Goal: Contribute content: Contribute content

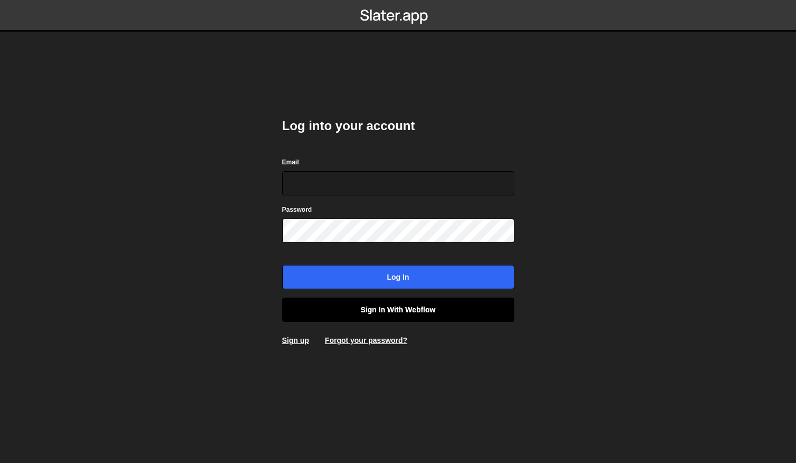
click at [431, 313] on link "Sign in with Webflow" at bounding box center [398, 310] width 232 height 24
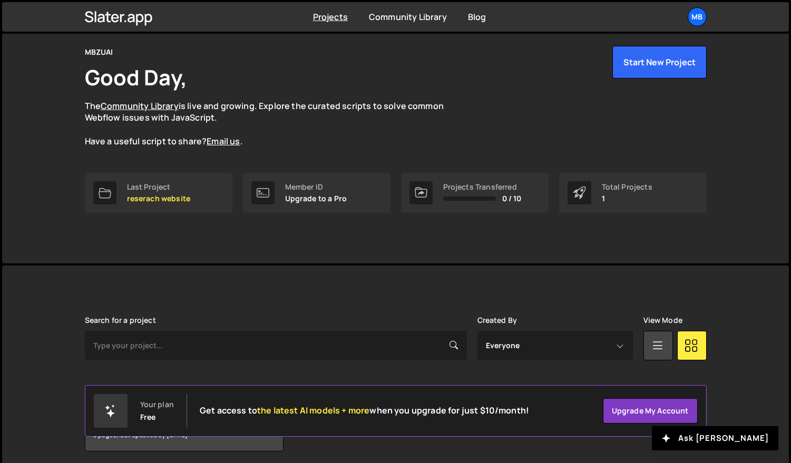
scroll to position [80, 0]
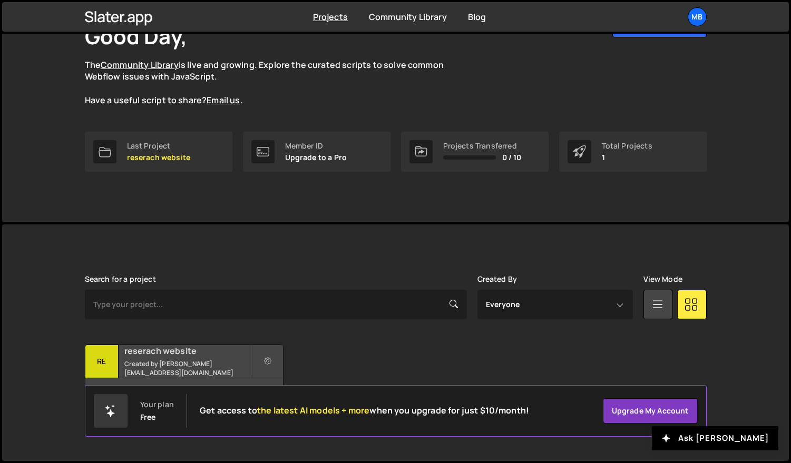
click at [212, 364] on small "Created by zaqi.silverano@mbzuai.ac.ae" at bounding box center [187, 369] width 127 height 18
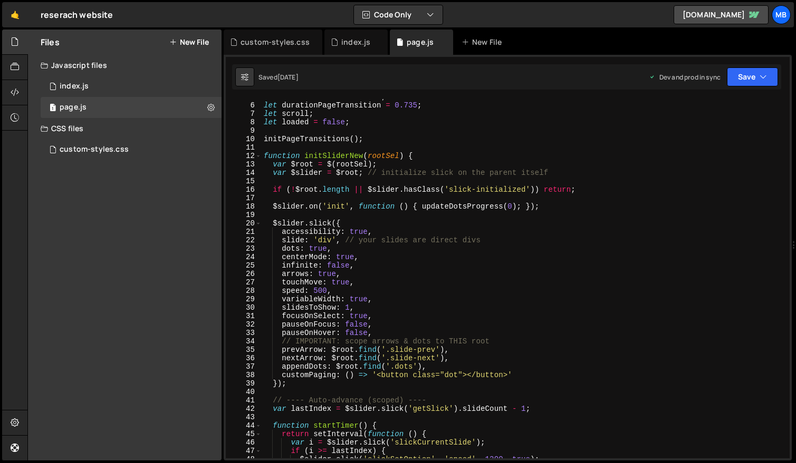
scroll to position [40, 0]
click at [355, 43] on div "index.js" at bounding box center [355, 42] width 29 height 11
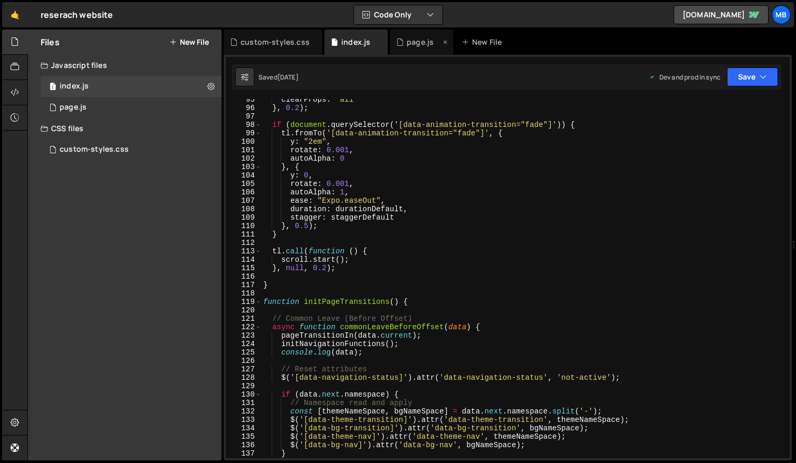
click at [417, 43] on div "page.js" at bounding box center [419, 42] width 27 height 11
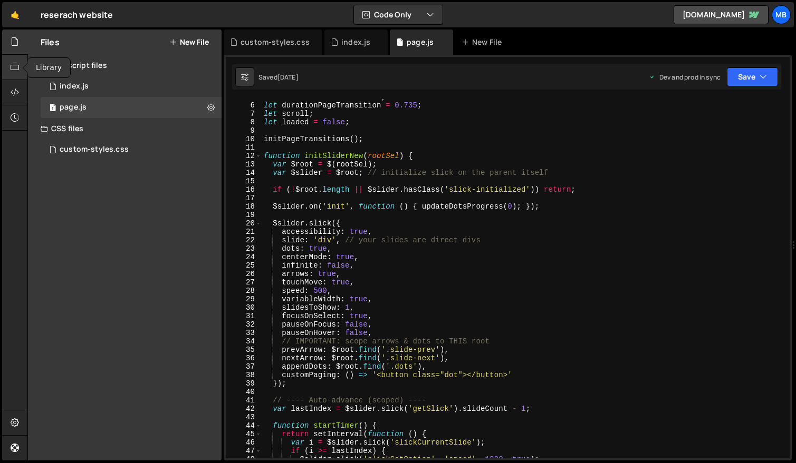
click at [21, 57] on div at bounding box center [15, 67] width 26 height 25
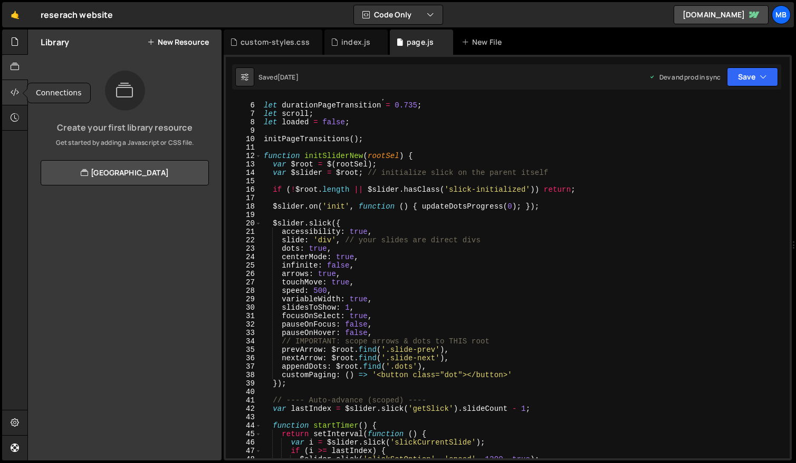
click at [15, 85] on div at bounding box center [15, 92] width 26 height 25
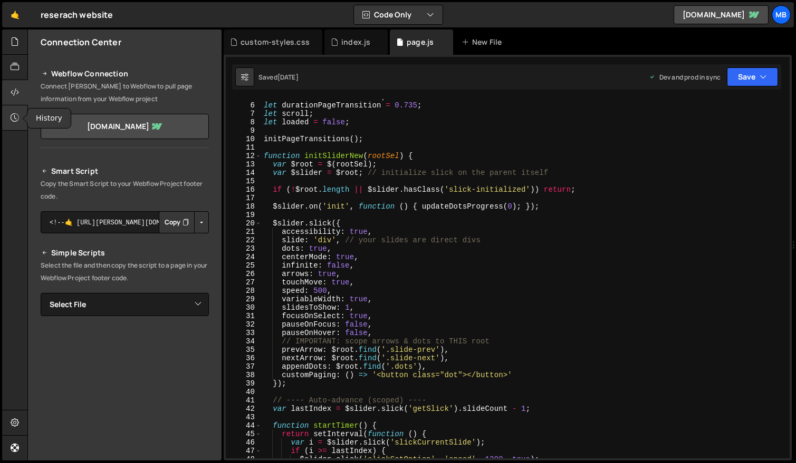
click at [11, 127] on div at bounding box center [15, 117] width 26 height 25
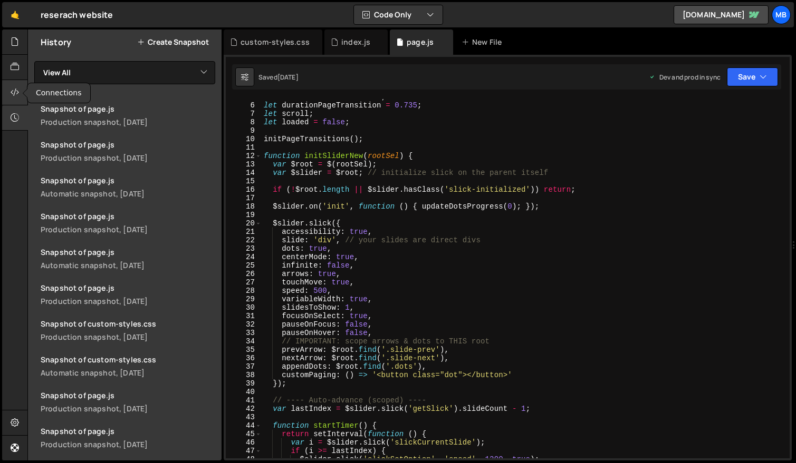
click at [7, 100] on div at bounding box center [15, 92] width 26 height 25
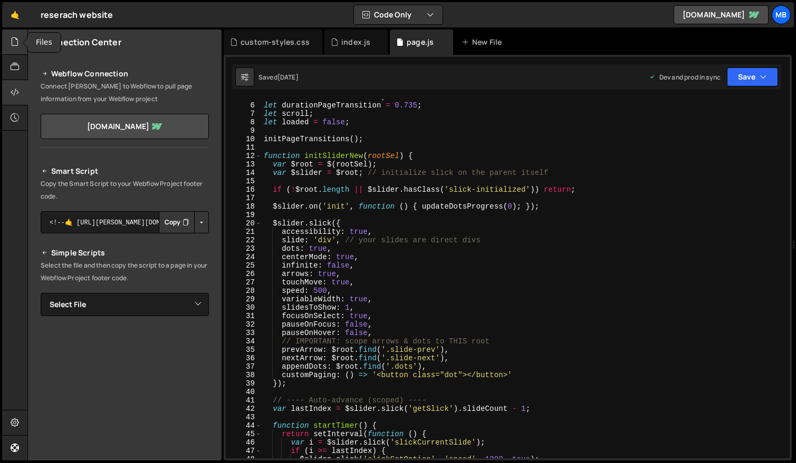
click at [9, 34] on div at bounding box center [15, 42] width 26 height 25
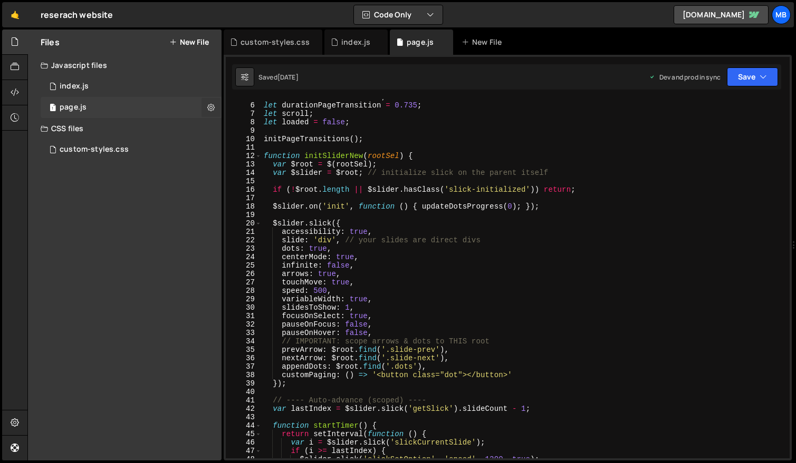
click at [217, 110] on button at bounding box center [210, 107] width 19 height 19
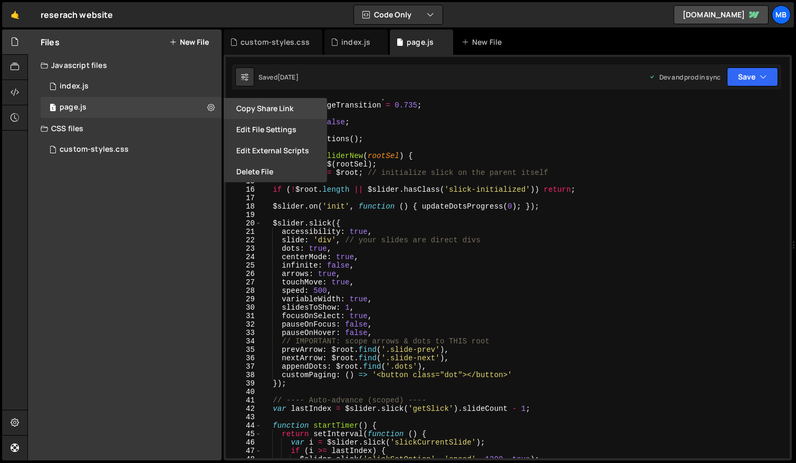
click at [264, 110] on button "Copy share link" at bounding box center [275, 108] width 103 height 21
click at [260, 134] on button "Edit File Settings" at bounding box center [275, 129] width 103 height 21
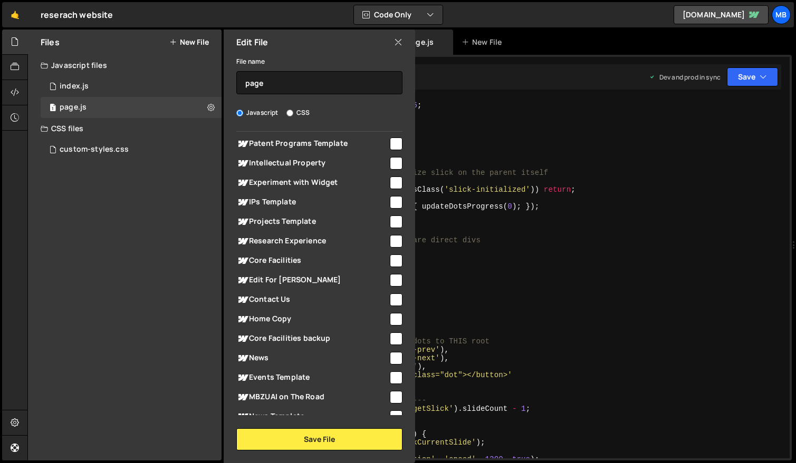
scroll to position [0, 0]
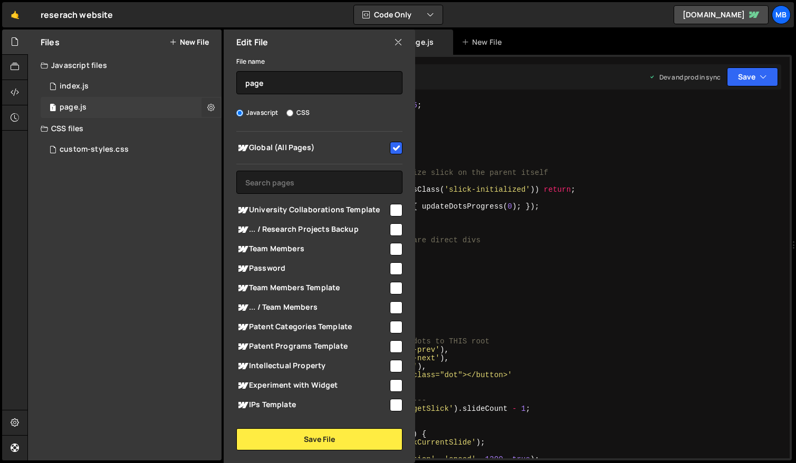
click at [206, 108] on button at bounding box center [210, 107] width 19 height 19
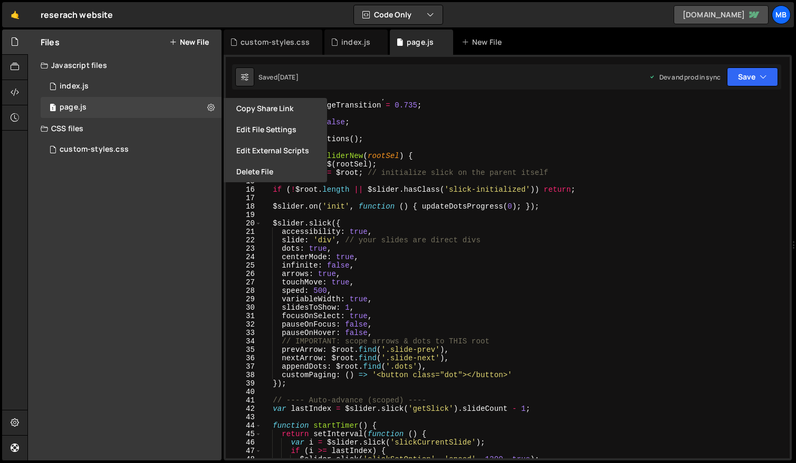
click at [688, 21] on link "[DOMAIN_NAME]" at bounding box center [720, 14] width 95 height 19
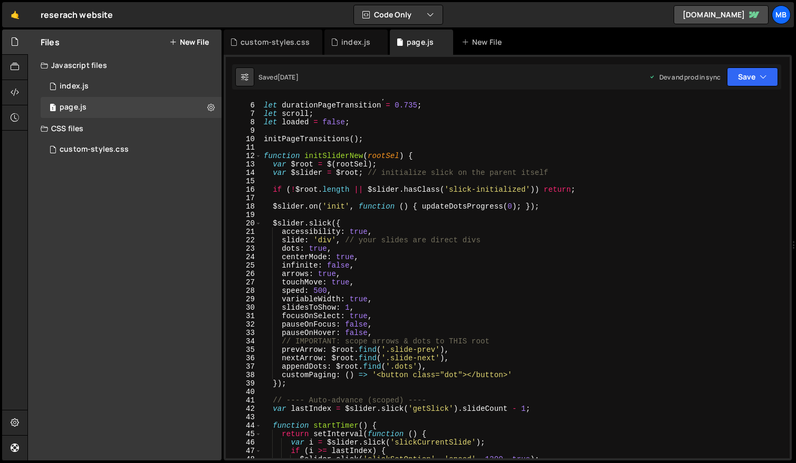
click at [205, 46] on button "New File" at bounding box center [189, 42] width 40 height 8
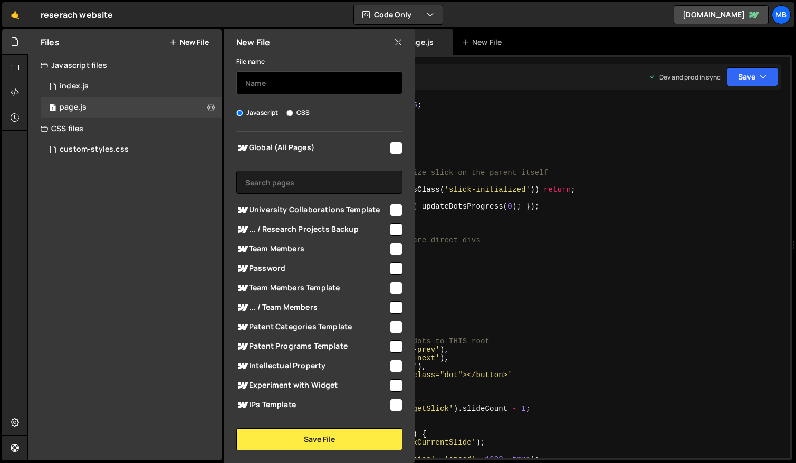
click at [315, 86] on input "text" at bounding box center [319, 82] width 166 height 23
type input "s"
type input "showcase-carousel-react"
click at [391, 147] on input "checkbox" at bounding box center [396, 148] width 13 height 13
checkbox input "true"
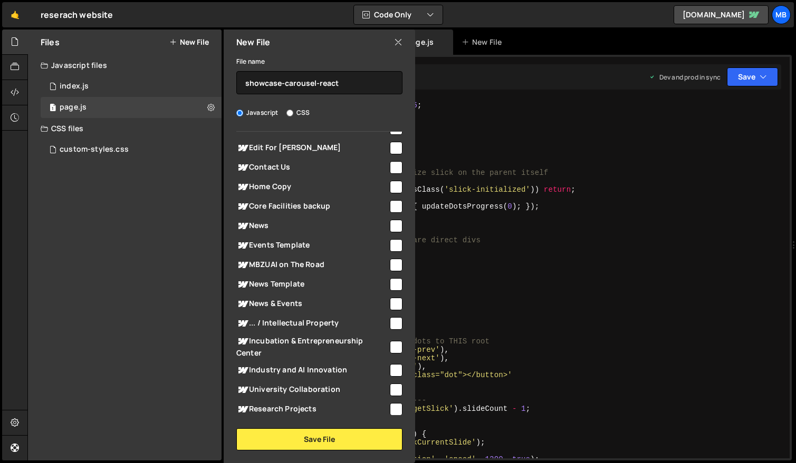
scroll to position [608, 0]
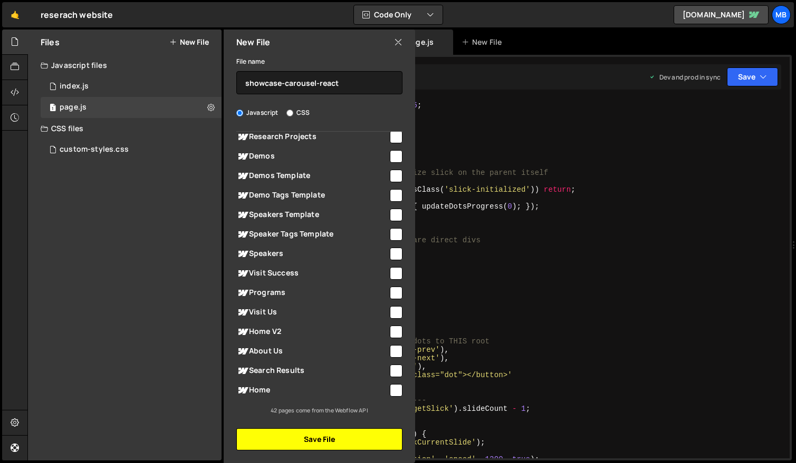
click at [351, 445] on button "Save File" at bounding box center [319, 440] width 166 height 22
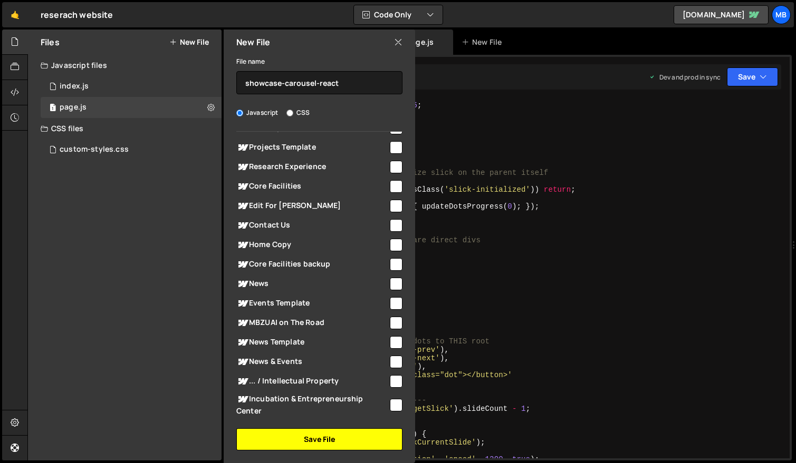
scroll to position [0, 0]
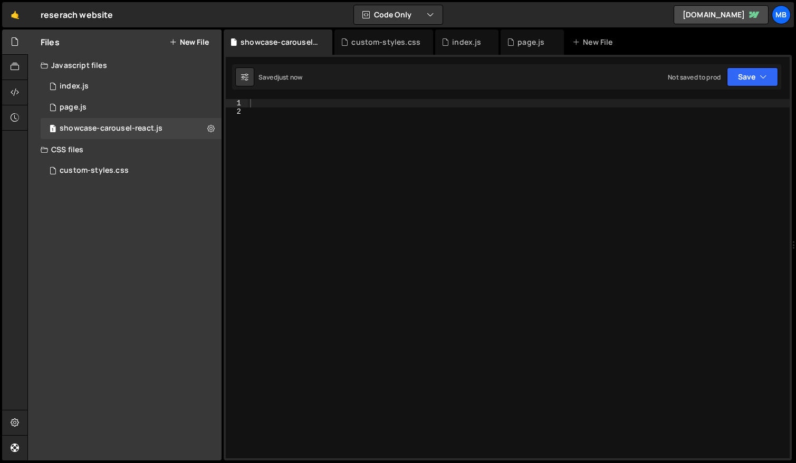
click at [527, 124] on div at bounding box center [518, 287] width 541 height 376
paste textarea
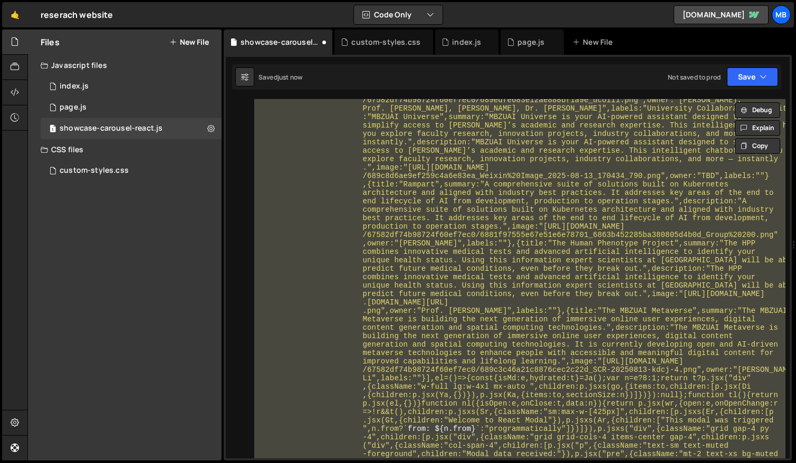
paste textarea
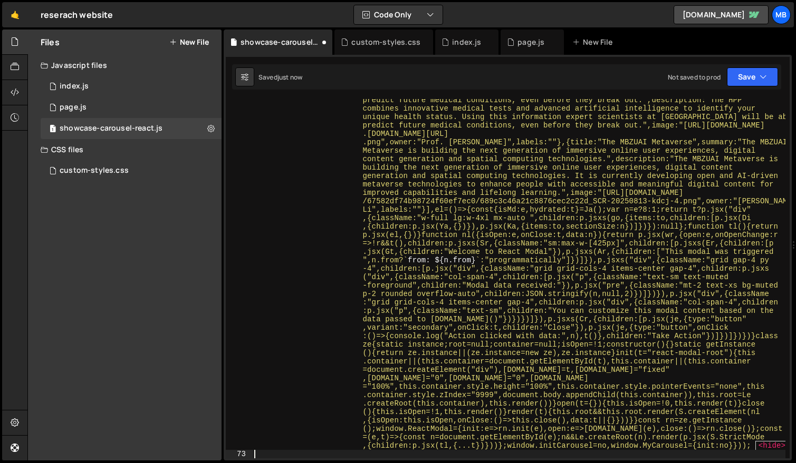
scroll to position [10176, 0]
type textarea "function o(s) { const a = m.useContext(n); if (a) return a; if (t !== void 0)"
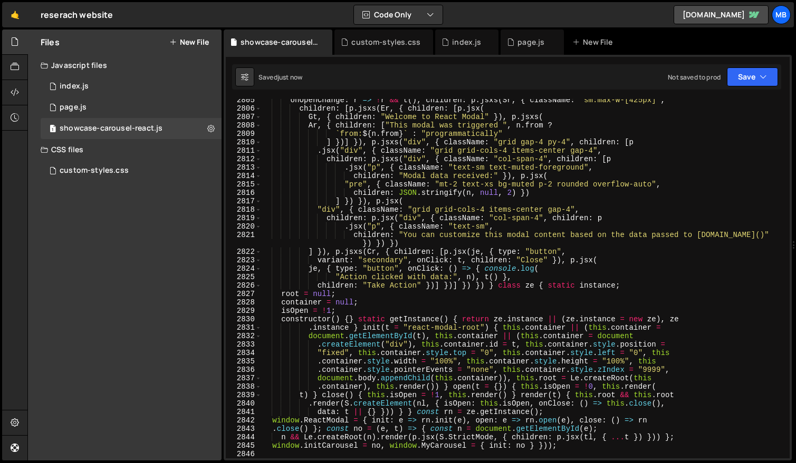
scroll to position [16916, 0]
click at [737, 73] on button "Save" at bounding box center [752, 76] width 51 height 19
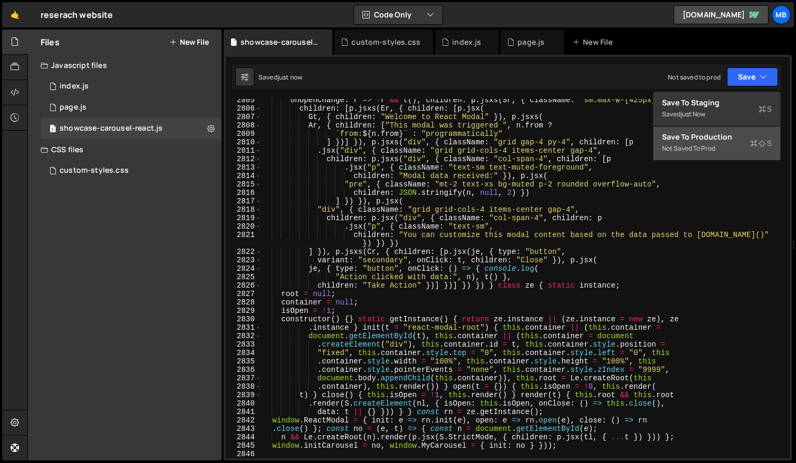
click at [722, 142] on div "Not saved to prod" at bounding box center [717, 148] width 110 height 13
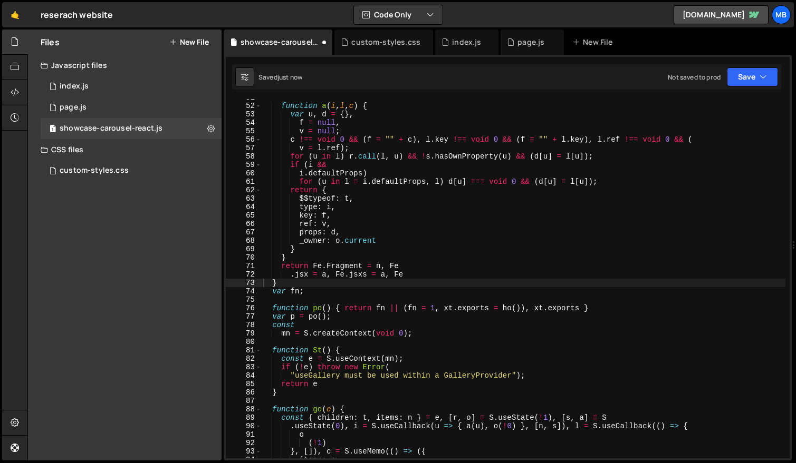
scroll to position [136, 0]
click at [192, 45] on button "New File" at bounding box center [189, 42] width 40 height 8
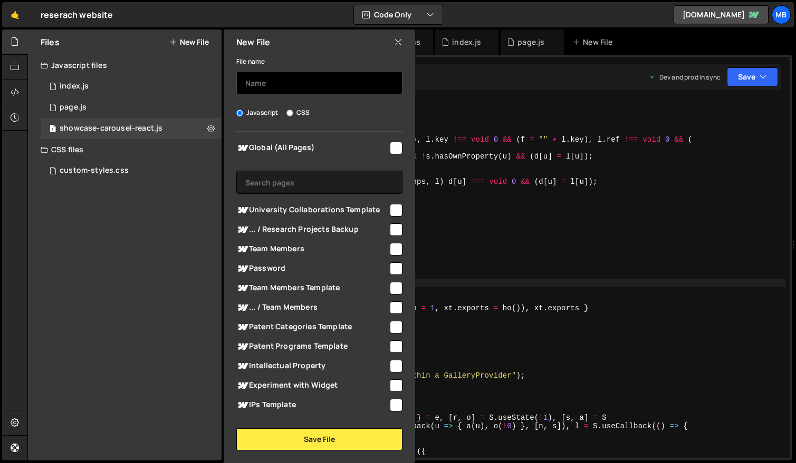
click at [273, 76] on input "text" at bounding box center [319, 82] width 166 height 23
type input "showcase-carousel-react"
click at [290, 117] on label "CSS" at bounding box center [297, 113] width 23 height 11
click at [290, 117] on input "CSS" at bounding box center [289, 113] width 7 height 7
radio input "true"
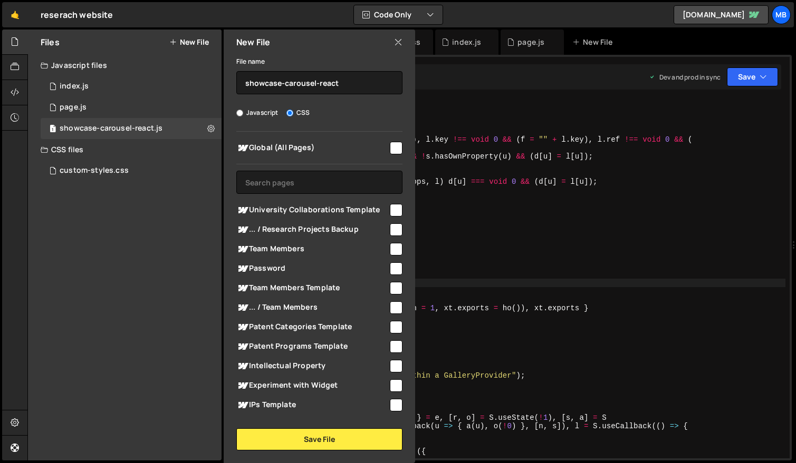
click at [395, 146] on input "checkbox" at bounding box center [396, 148] width 13 height 13
checkbox input "true"
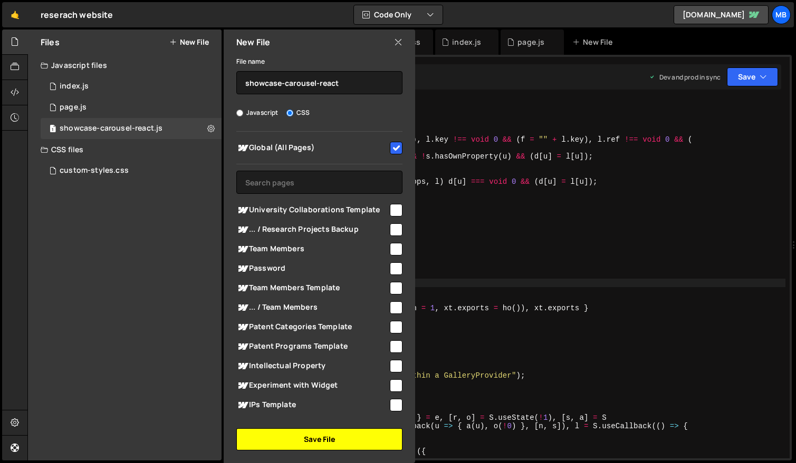
click at [280, 439] on button "Save File" at bounding box center [319, 440] width 166 height 22
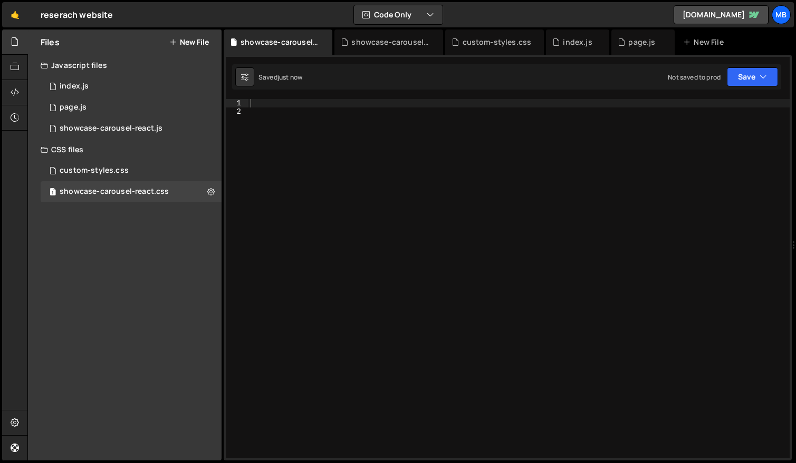
click at [391, 138] on div at bounding box center [518, 287] width 541 height 376
paste textarea
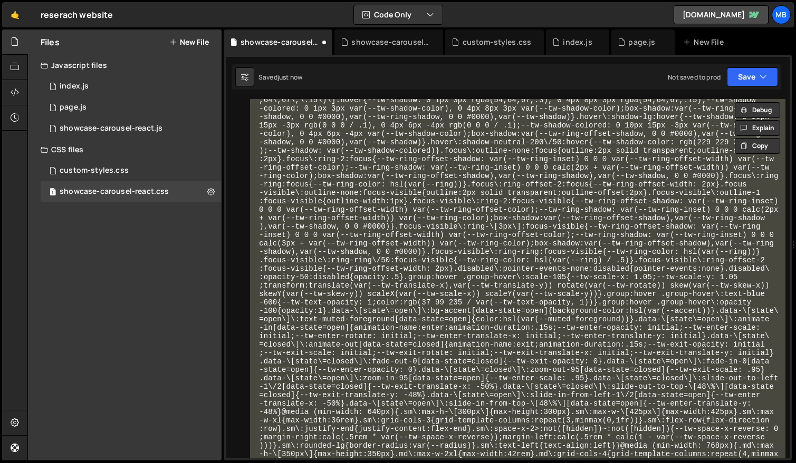
paste textarea
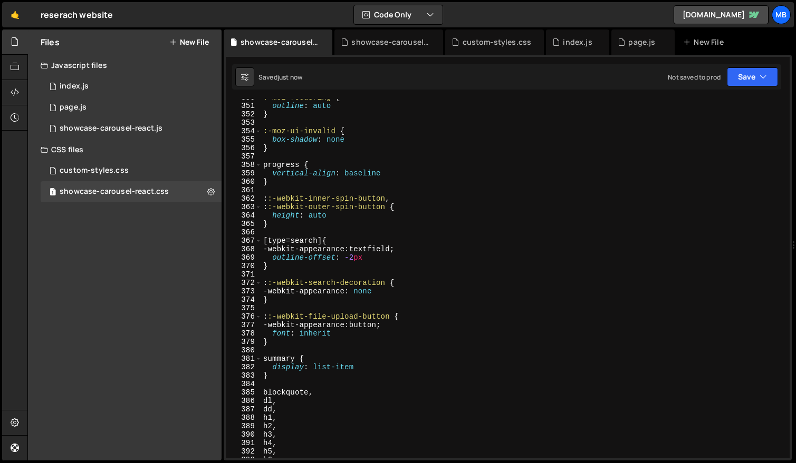
scroll to position [2958, 0]
click at [756, 85] on button "Save" at bounding box center [752, 76] width 51 height 19
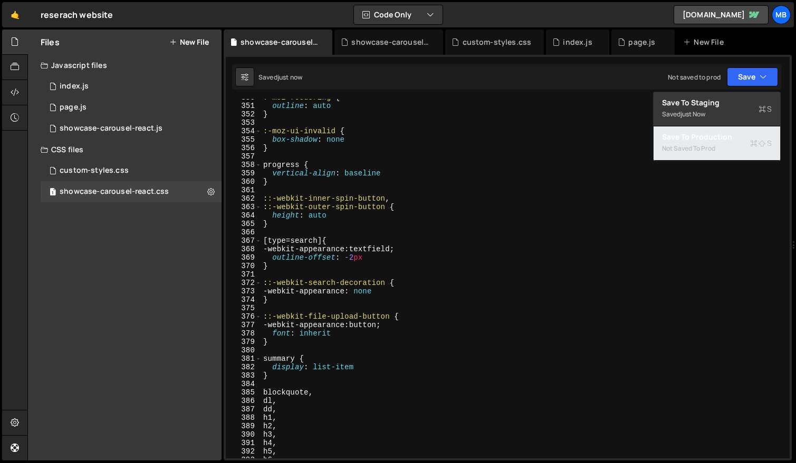
click at [718, 146] on div "Not saved to prod" at bounding box center [717, 148] width 110 height 13
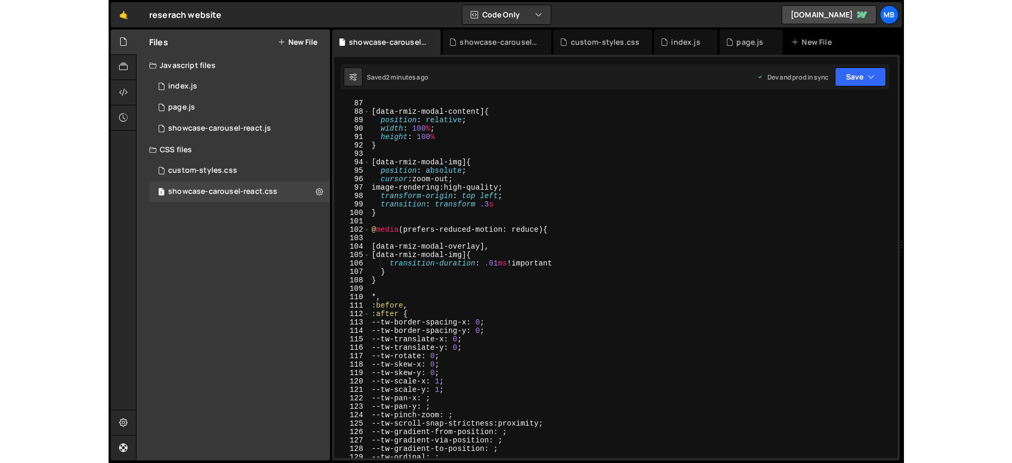
scroll to position [727, 0]
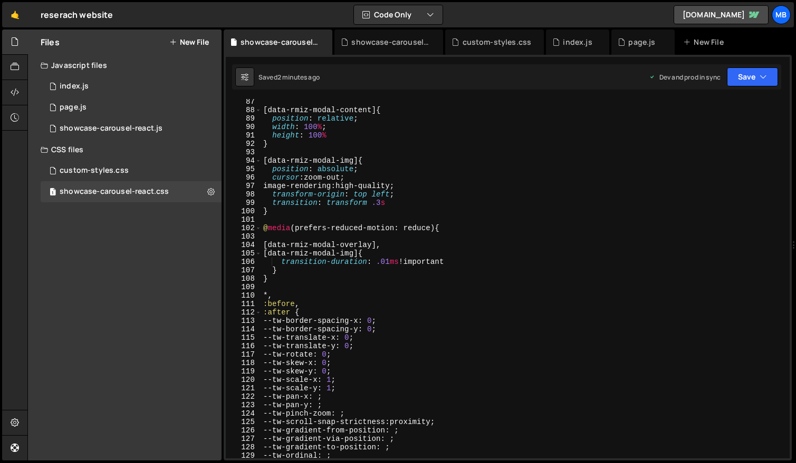
type textarea "[data-rmiz-modal-overlay],"
click at [304, 241] on div "[ data-rmiz-modal-content ] { position : relative ; width : 100 % ; height : 10…" at bounding box center [523, 286] width 524 height 376
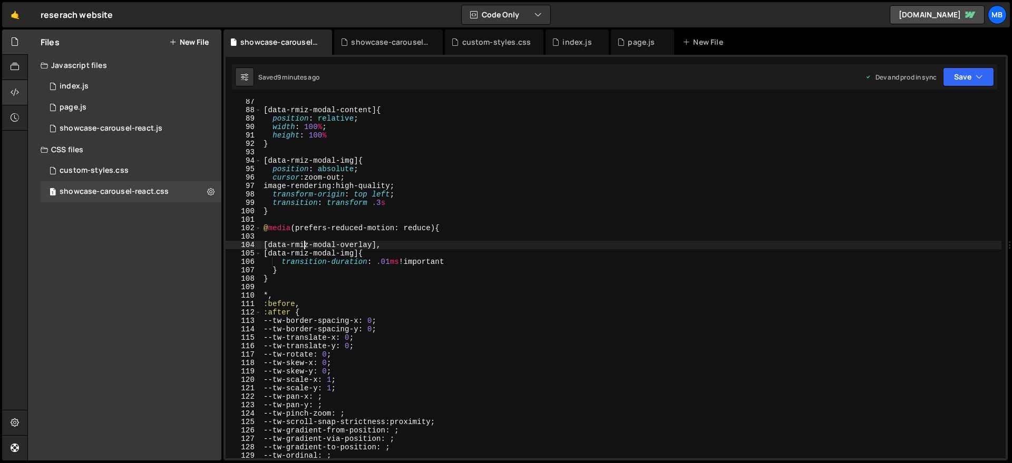
click at [19, 89] on icon at bounding box center [15, 92] width 8 height 12
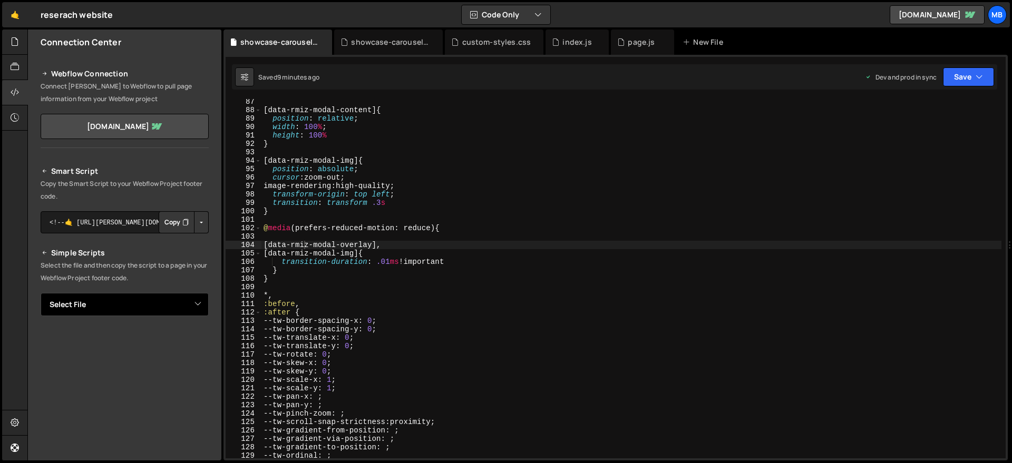
click at [187, 299] on select "Select File index.js page.js custom-styles.css showcase-carousel-react.js showc…" at bounding box center [125, 304] width 168 height 23
select select "45223"
click at [41, 293] on select "Select File index.js page.js custom-styles.css showcase-carousel-react.js showc…" at bounding box center [125, 304] width 168 height 23
click at [173, 342] on button "Copy" at bounding box center [177, 341] width 36 height 22
click at [168, 303] on select "Select File index.js page.js custom-styles.css showcase-carousel-react.js showc…" at bounding box center [125, 304] width 168 height 23
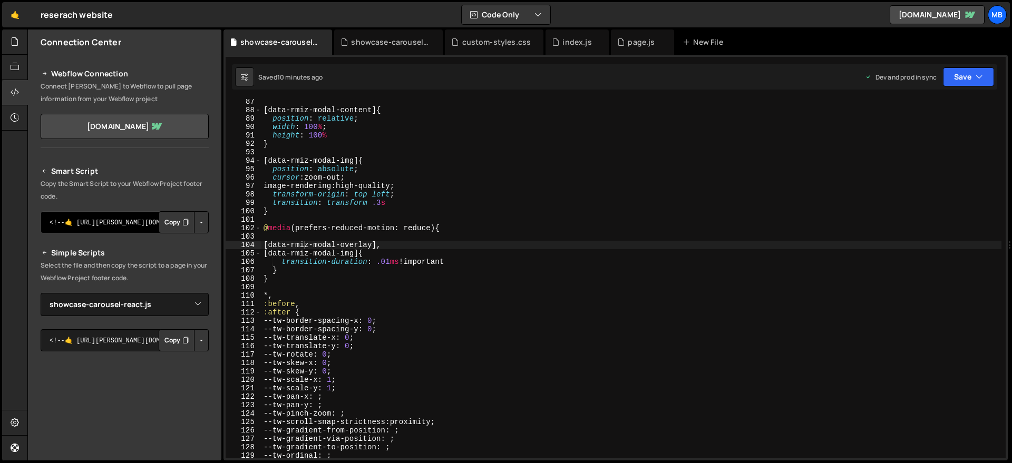
click at [101, 222] on textarea "<!--🤙 [URL][PERSON_NAME][DOMAIN_NAME]> <script>document.addEventListener("DOMCo…" at bounding box center [125, 222] width 168 height 22
click at [143, 303] on select "Select File index.js page.js custom-styles.css showcase-carousel-react.js showc…" at bounding box center [125, 304] width 168 height 23
select select "45224"
click at [41, 293] on select "Select File index.js page.js custom-styles.css showcase-carousel-react.js showc…" at bounding box center [125, 304] width 168 height 23
click at [194, 344] on button "Button group with nested dropdown" at bounding box center [201, 341] width 15 height 22
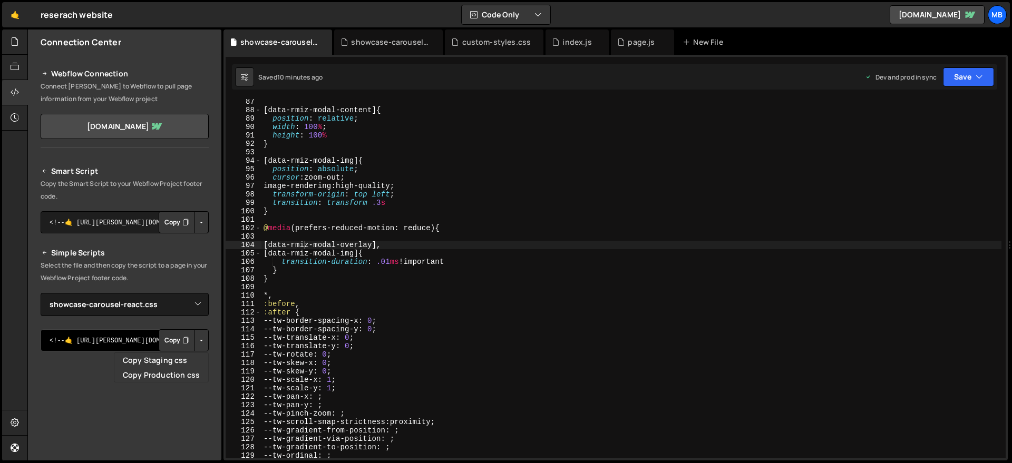
click at [123, 334] on textarea "<!--🤙 [URL][PERSON_NAME][DOMAIN_NAME]> <script>document.addEventListener("DOMCo…" at bounding box center [125, 341] width 168 height 22
click at [167, 339] on button "Copy" at bounding box center [177, 341] width 36 height 22
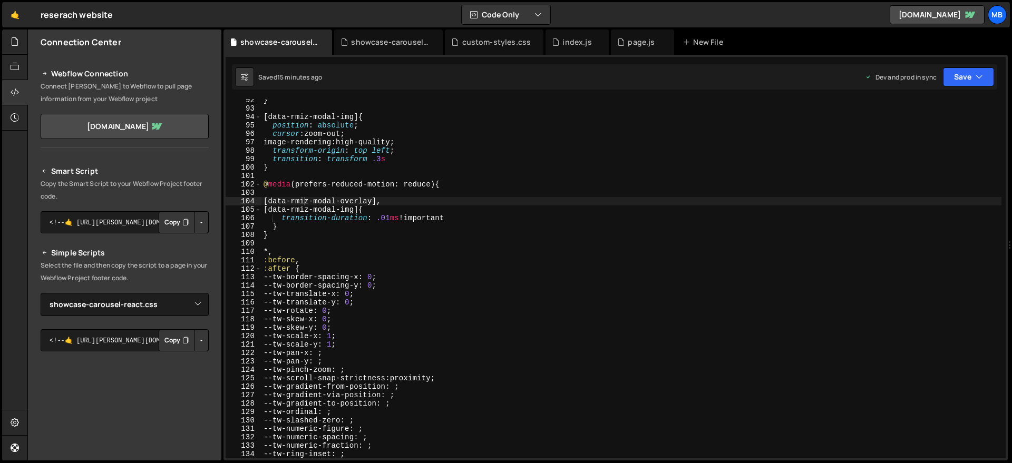
scroll to position [940, 0]
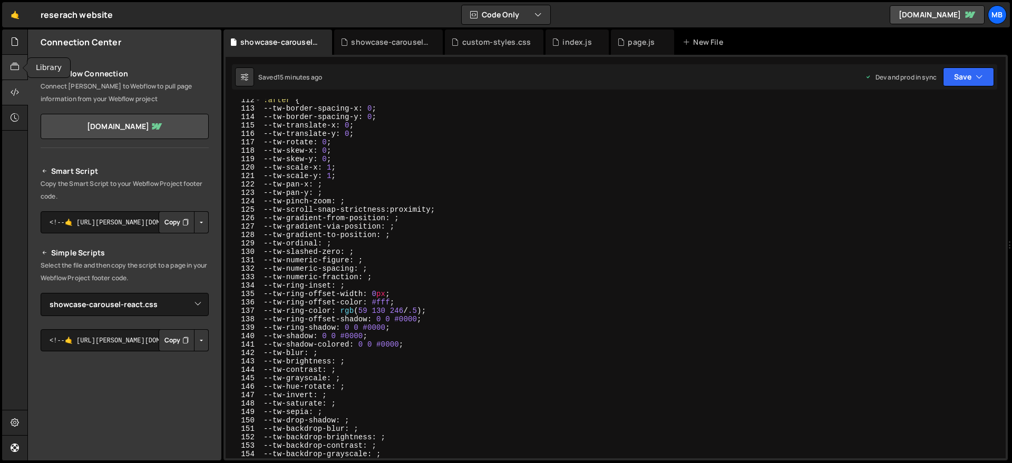
click at [18, 78] on div at bounding box center [15, 67] width 26 height 25
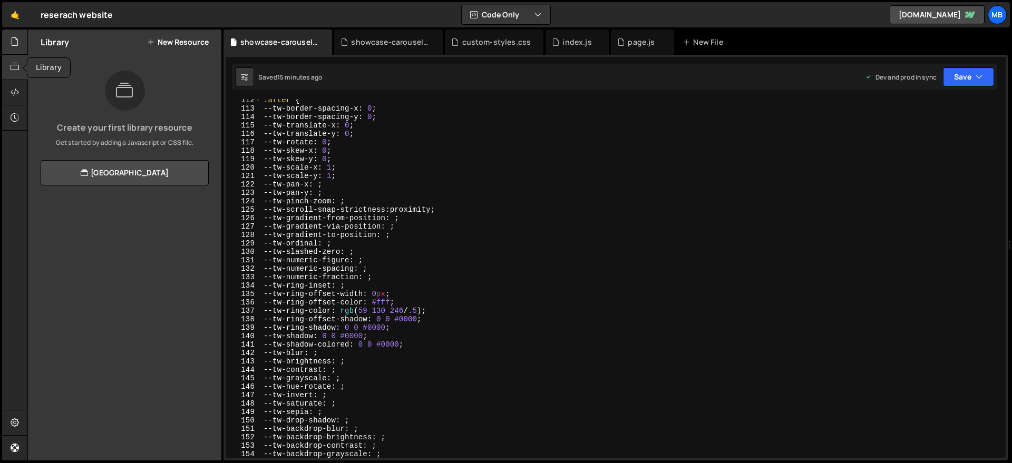
click at [8, 50] on div at bounding box center [15, 42] width 26 height 25
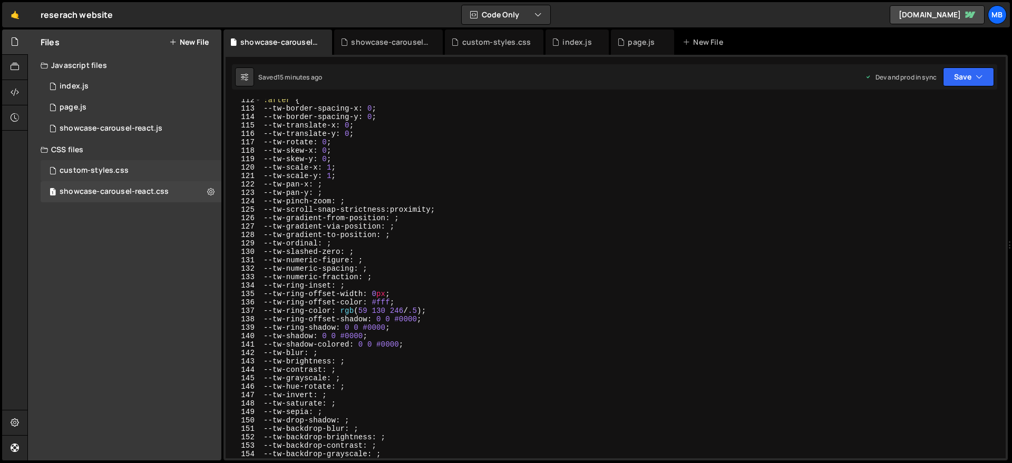
click at [92, 178] on div "custom-styles.css 0" at bounding box center [131, 170] width 181 height 21
click at [128, 172] on div "custom-styles.css 0" at bounding box center [131, 170] width 181 height 21
click at [159, 161] on div "custom-styles.css 0" at bounding box center [131, 170] width 181 height 21
click at [159, 163] on div "custom-styles.css 0" at bounding box center [131, 170] width 181 height 21
click at [158, 168] on div "custom-styles.css 0" at bounding box center [131, 170] width 181 height 21
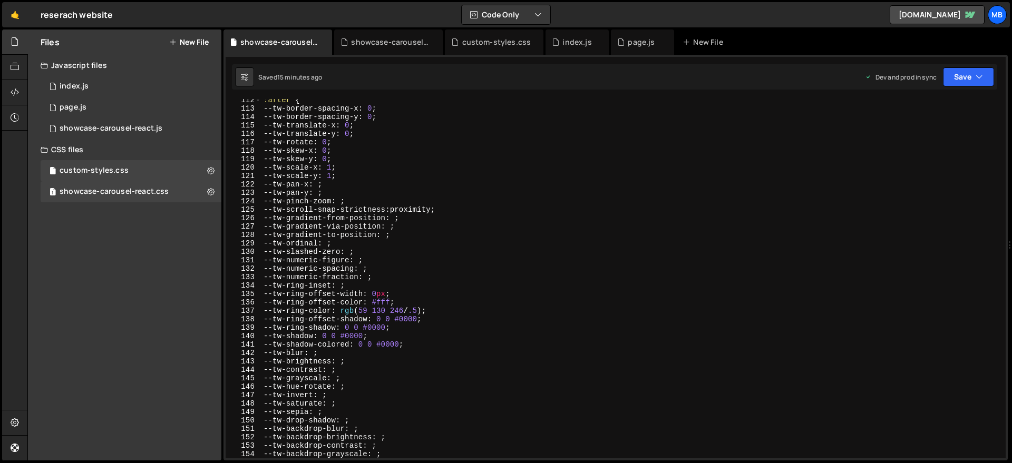
scroll to position [1318, 0]
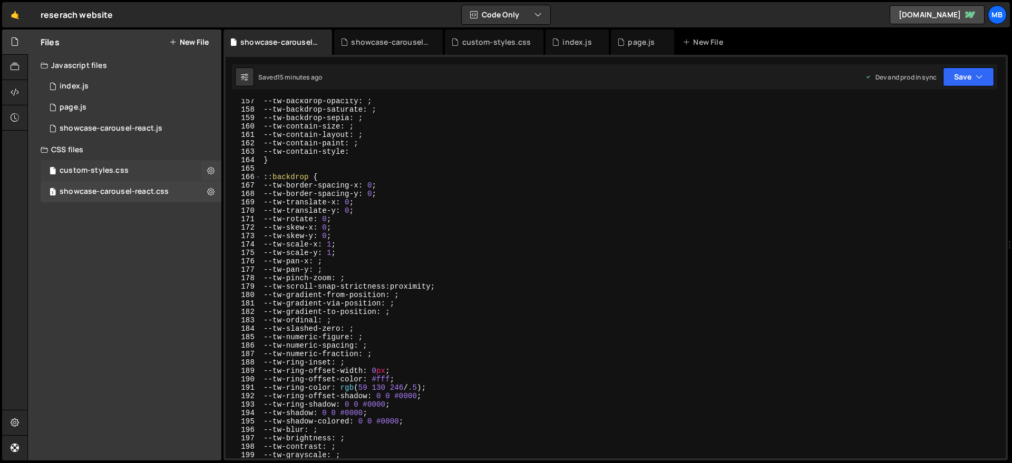
click at [127, 171] on div "custom-styles.css 0" at bounding box center [131, 170] width 181 height 21
click at [482, 42] on div "custom-styles.css" at bounding box center [496, 42] width 69 height 11
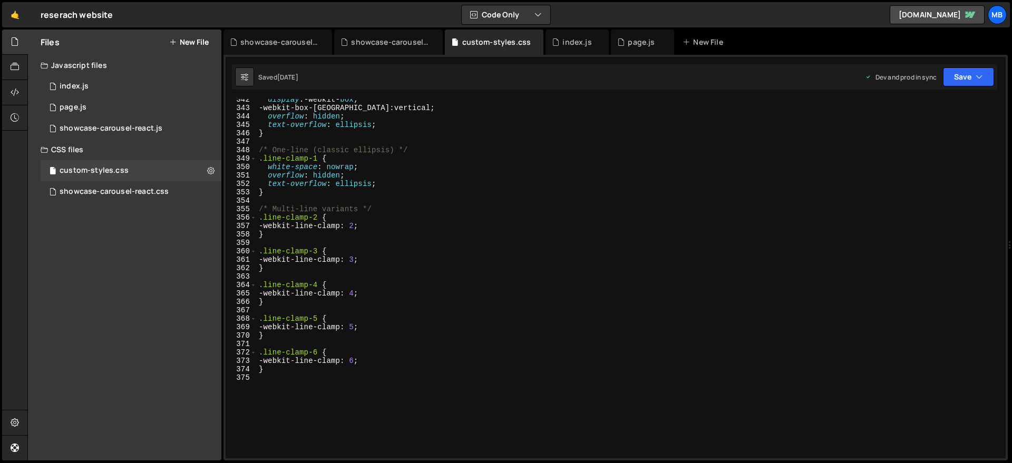
scroll to position [2827, 0]
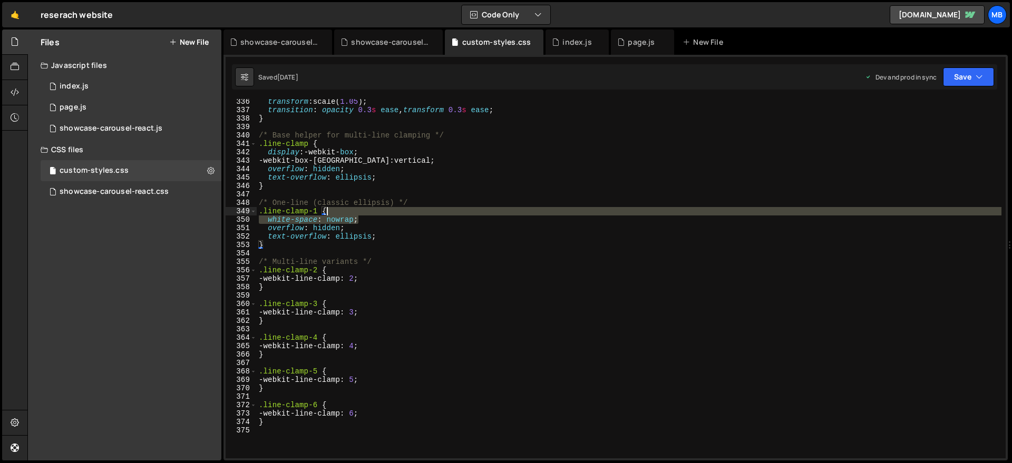
drag, startPoint x: 383, startPoint y: 217, endPoint x: 385, endPoint y: 211, distance: 5.7
click at [385, 211] on div "transform : scale( 1.05 ) ; transition : opacity 0.3 s ease , transform 0.3 s e…" at bounding box center [629, 286] width 745 height 376
type textarea ".line-clamp-1 { white-space: nowrap;"
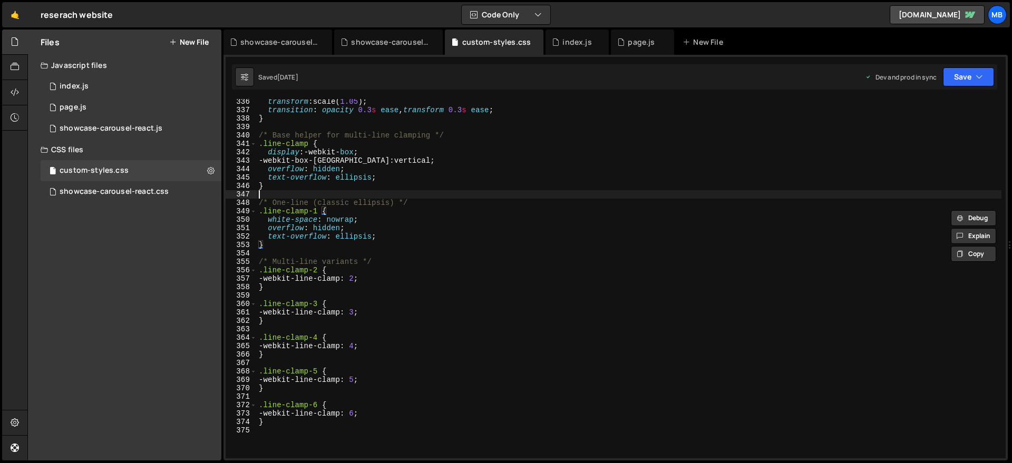
click at [393, 195] on div "transform : scale( 1.05 ) ; transition : opacity 0.3 s ease , transform 0.3 s e…" at bounding box center [629, 286] width 745 height 376
click at [411, 208] on div "transform : scale( 1.05 ) ; transition : opacity 0.3 s ease , transform 0.3 s e…" at bounding box center [629, 286] width 745 height 376
drag, startPoint x: 413, startPoint y: 206, endPoint x: 403, endPoint y: 214, distance: 12.8
click at [413, 206] on div "transform : scale( 1.05 ) ; transition : opacity 0.3 s ease , transform 0.3 s e…" at bounding box center [629, 286] width 745 height 376
type textarea "/* One-line (classic ellipsis) */"
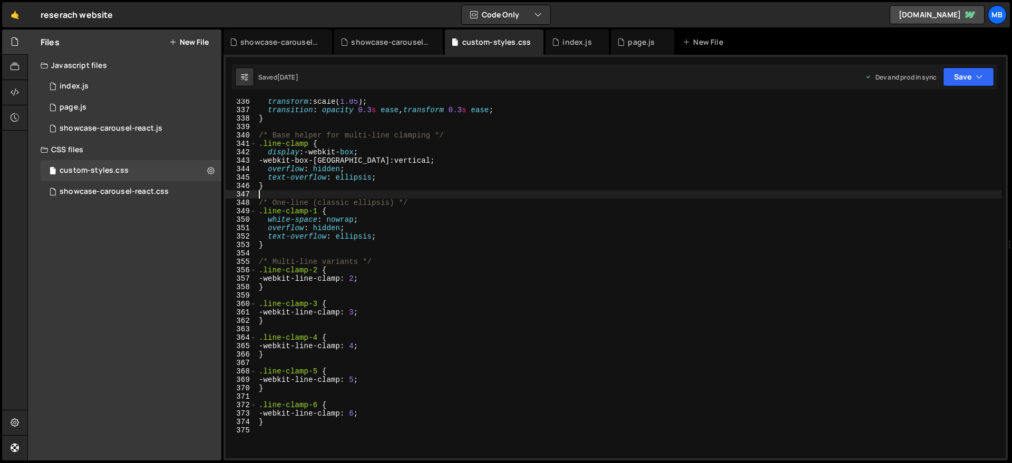
click at [438, 197] on div "transform : scale( 1.05 ) ; transition : opacity 0.3 s ease , transform 0.3 s e…" at bounding box center [629, 286] width 745 height 376
click at [451, 200] on div "transform : scale( 1.05 ) ; transition : opacity 0.3 s ease , transform 0.3 s e…" at bounding box center [629, 286] width 745 height 376
type textarea "/* One-line (classic ellipsis) */"
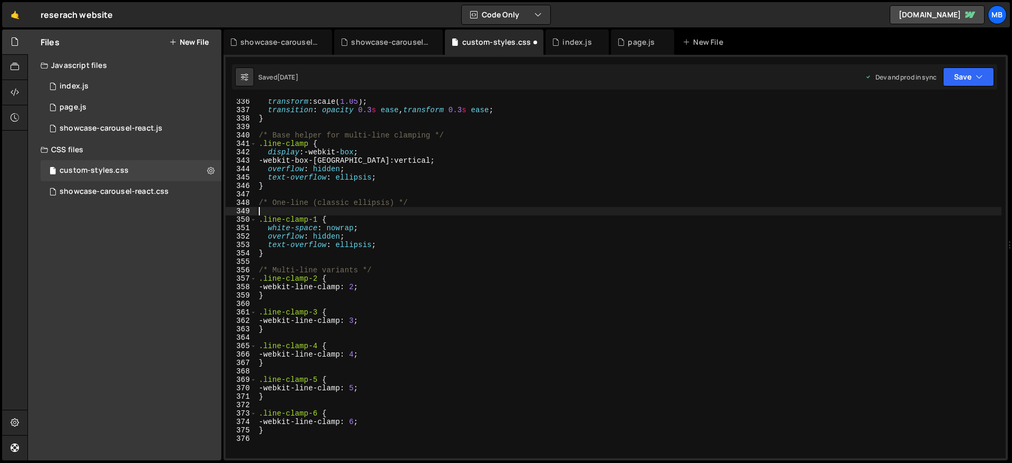
type textarea "."
paste textarea
type textarea ".whitespace-nowrap {"
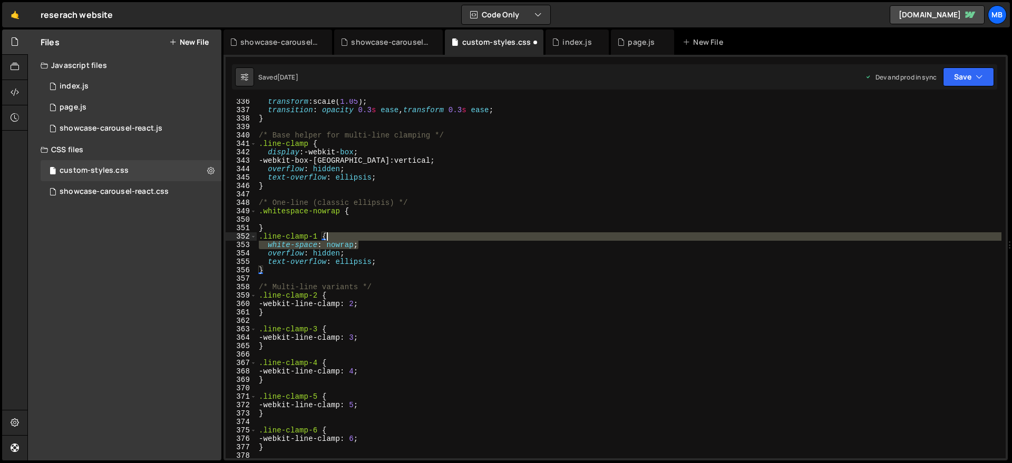
drag, startPoint x: 390, startPoint y: 248, endPoint x: 391, endPoint y: 240, distance: 7.4
click at [391, 240] on div "transform : scale( 1.05 ) ; transition : opacity 0.3 s ease , transform 0.3 s e…" at bounding box center [629, 286] width 745 height 376
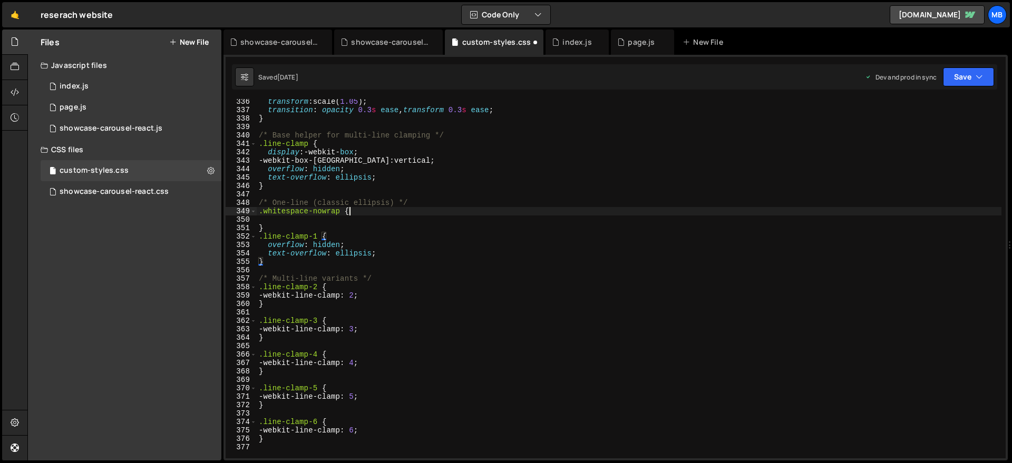
click at [398, 210] on div "transform : scale( 1.05 ) ; transition : opacity 0.3 s ease , transform 0.3 s e…" at bounding box center [629, 286] width 745 height 376
paste textarea "white-space: nowrap;"
type textarea "white-space: nowrap;"
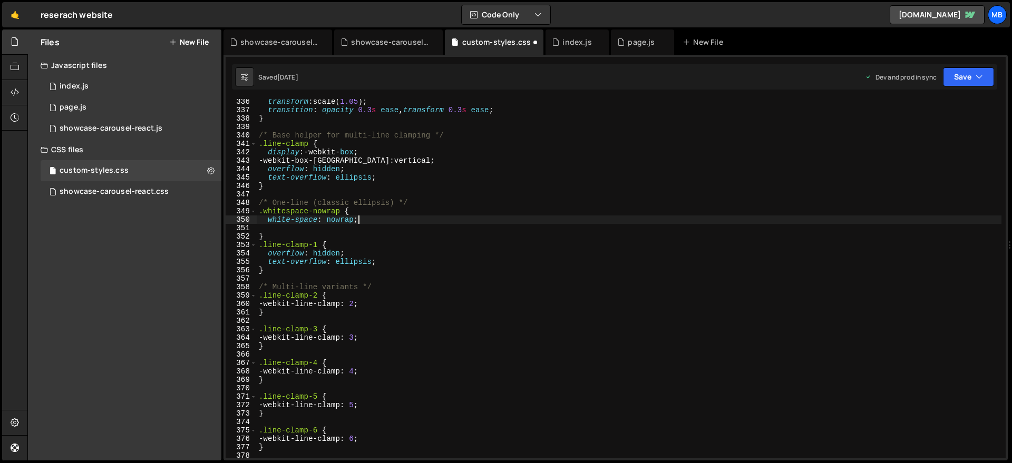
click at [391, 227] on div "transform : scale( 1.05 ) ; transition : opacity 0.3 s ease , transform 0.3 s e…" at bounding box center [629, 286] width 745 height 376
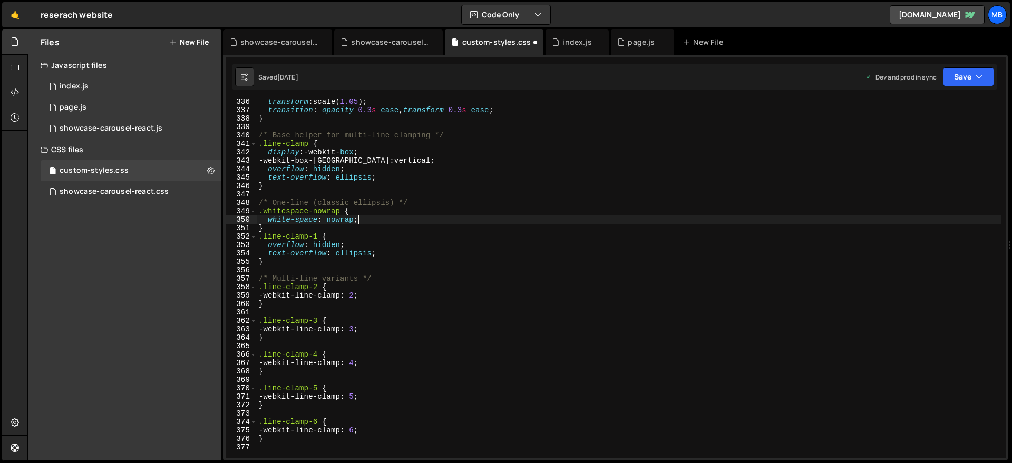
click at [385, 228] on div "transform : scale( 1.05 ) ; transition : opacity 0.3 s ease , transform 0.3 s e…" at bounding box center [629, 286] width 745 height 376
type textarea "}"
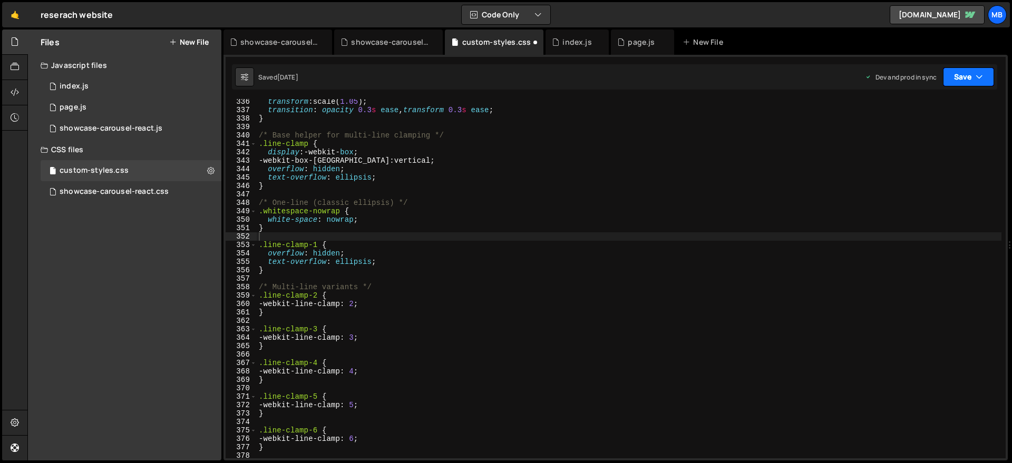
click at [795, 71] on button "Save" at bounding box center [968, 76] width 51 height 19
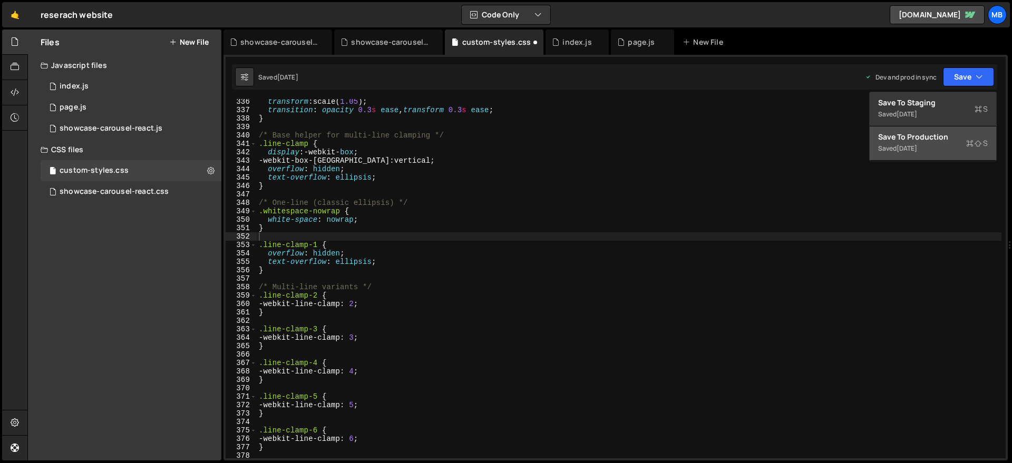
click at [795, 147] on div "[DATE]" at bounding box center [907, 148] width 21 height 9
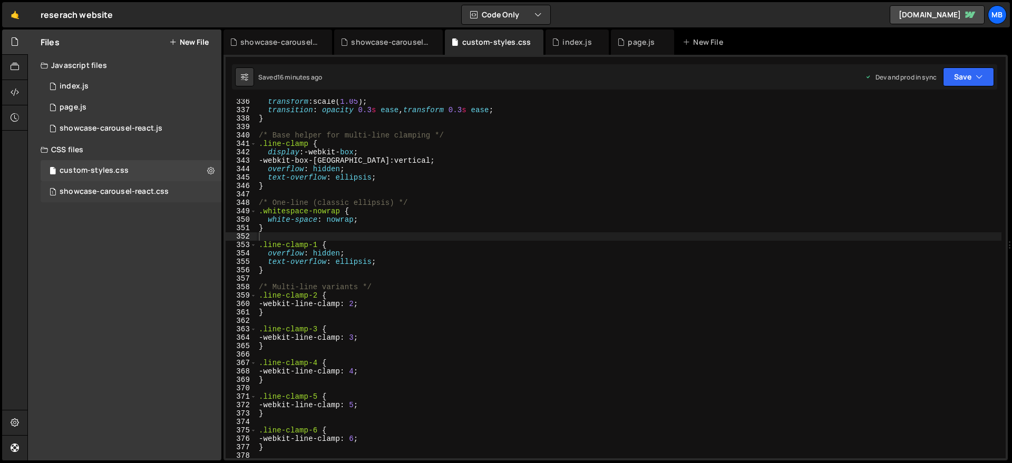
click at [127, 190] on div "showcase-carousel-react.css" at bounding box center [114, 191] width 109 height 9
click at [155, 191] on div "showcase-carousel-react.css" at bounding box center [114, 191] width 109 height 9
click at [399, 40] on div "showcase-carousel-react.js" at bounding box center [390, 42] width 79 height 11
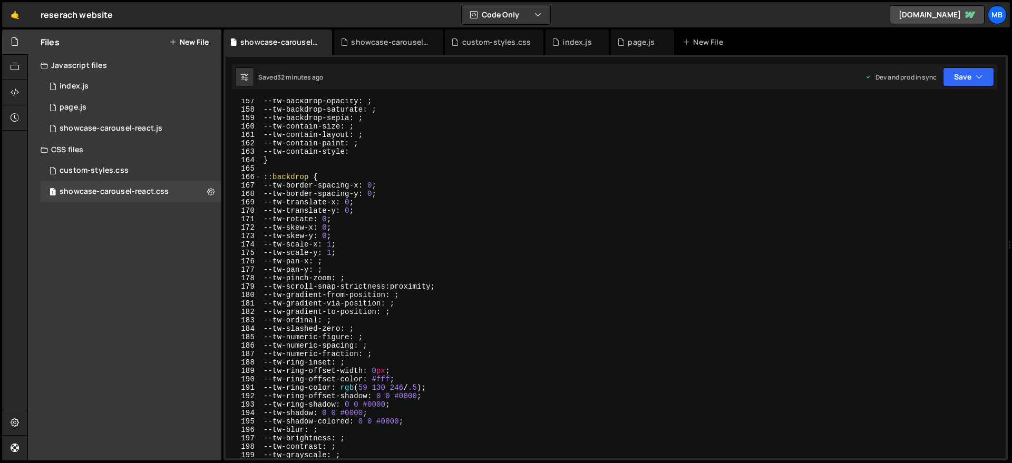
click at [479, 131] on div "--tw-backdrop-opacity : ; --tw-backdrop-saturate : ; --tw-backdrop-sepia : ; --…" at bounding box center [632, 285] width 740 height 376
click at [461, 199] on div "--tw-backdrop-opacity : ; --tw-backdrop-saturate : ; --tw-backdrop-sepia : ; --…" at bounding box center [632, 285] width 740 height 376
type textarea "}"
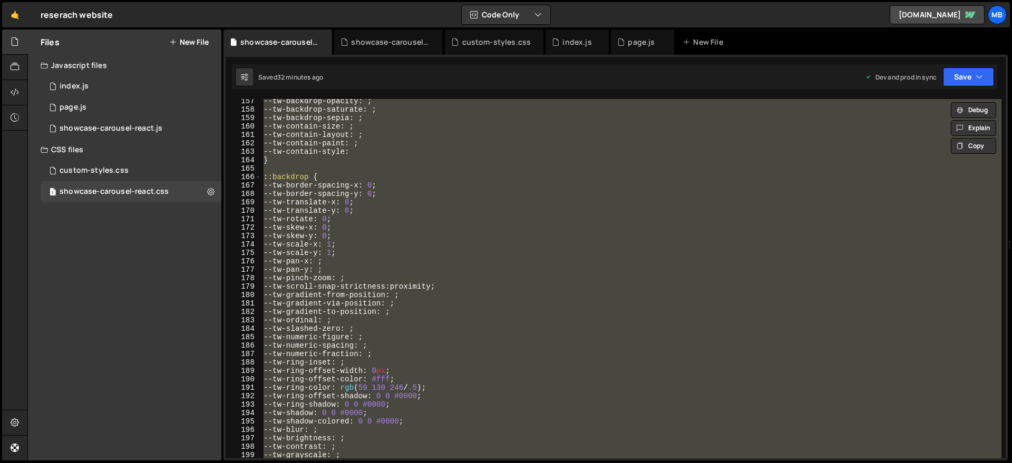
paste textarea
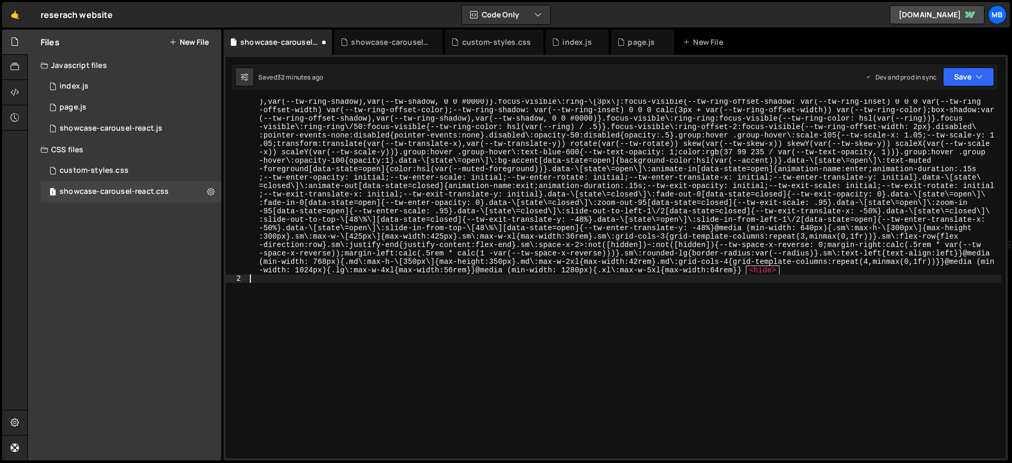
scroll to position [1166, 0]
click at [795, 85] on button "Save" at bounding box center [968, 76] width 51 height 19
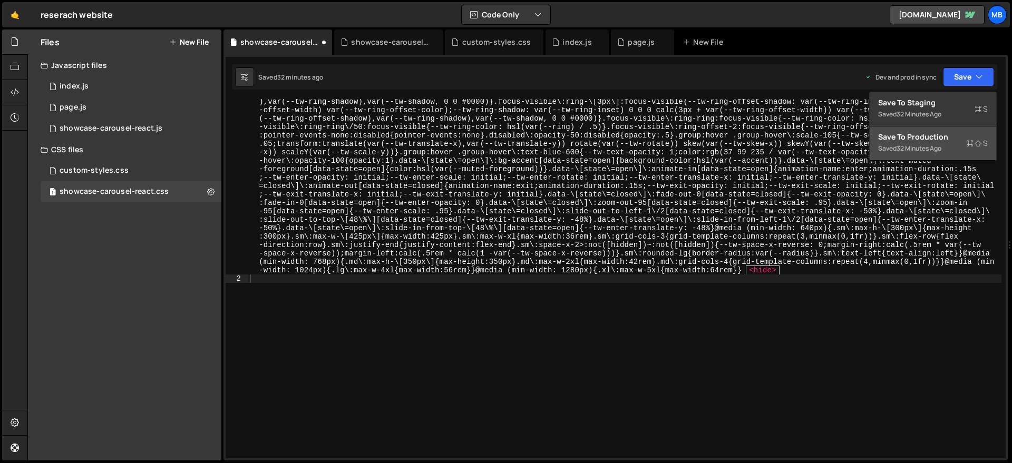
click at [795, 151] on div "Saved 32 minutes ago" at bounding box center [933, 148] width 110 height 13
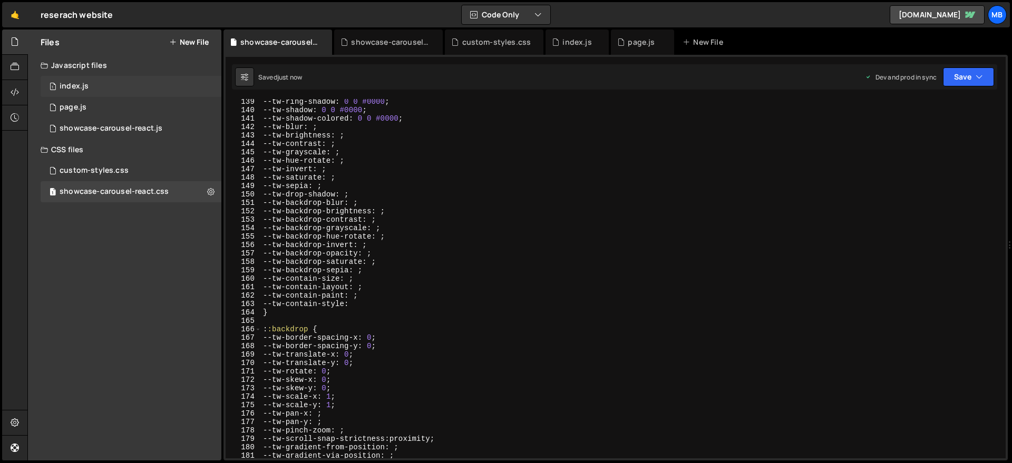
click at [112, 86] on div "1 index.js 0" at bounding box center [131, 86] width 181 height 21
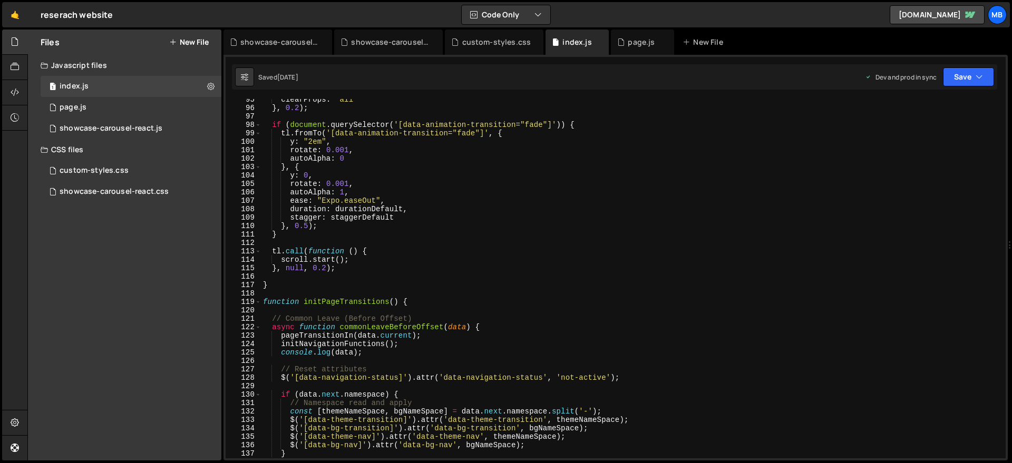
click at [405, 138] on div "clearProps : "all" } , 0.2 ) ; if ( document . querySelector ( '[data-animation…" at bounding box center [631, 283] width 741 height 376
type textarea "tl.fromTo('[data-animation-transition="fade"]', { y: "2em","
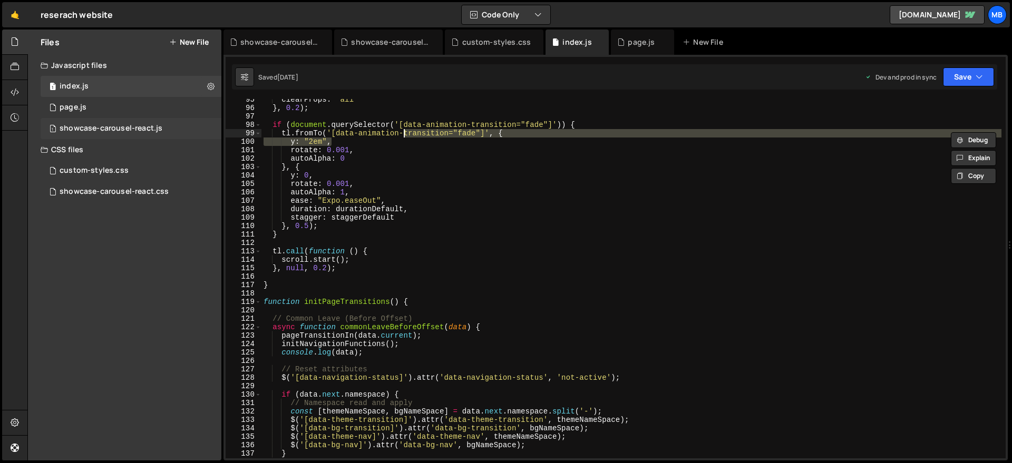
click at [99, 119] on div "1 showcase-carousel-react.js 0" at bounding box center [131, 128] width 181 height 21
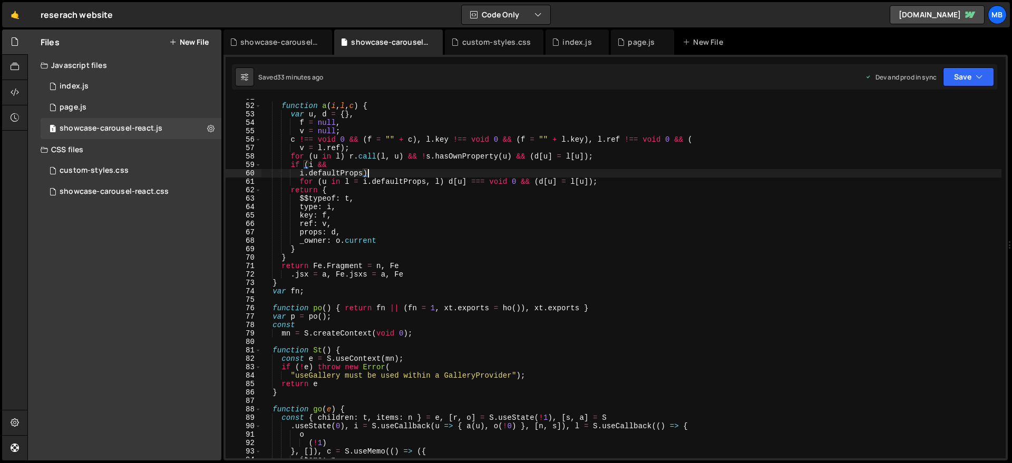
click at [418, 170] on div "function a ( i , l , c ) { var u , d = { } , f = null , v = null ; c !== void 0…" at bounding box center [632, 281] width 740 height 376
type textarea "}));"
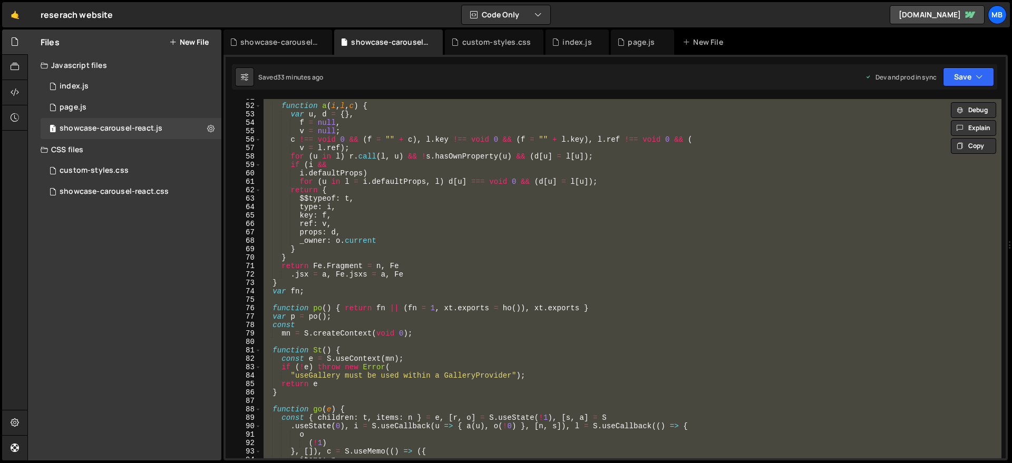
paste textarea
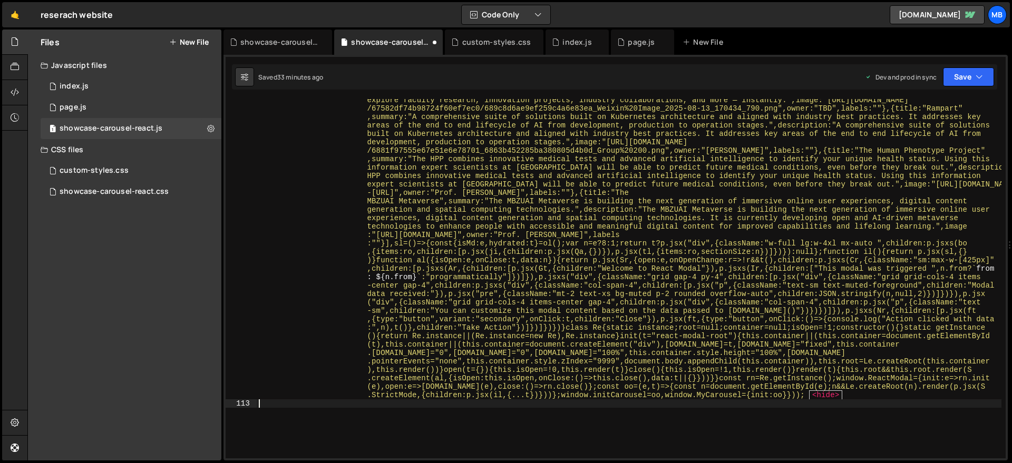
scroll to position [7578, 0]
click at [795, 80] on button "Save" at bounding box center [968, 76] width 51 height 19
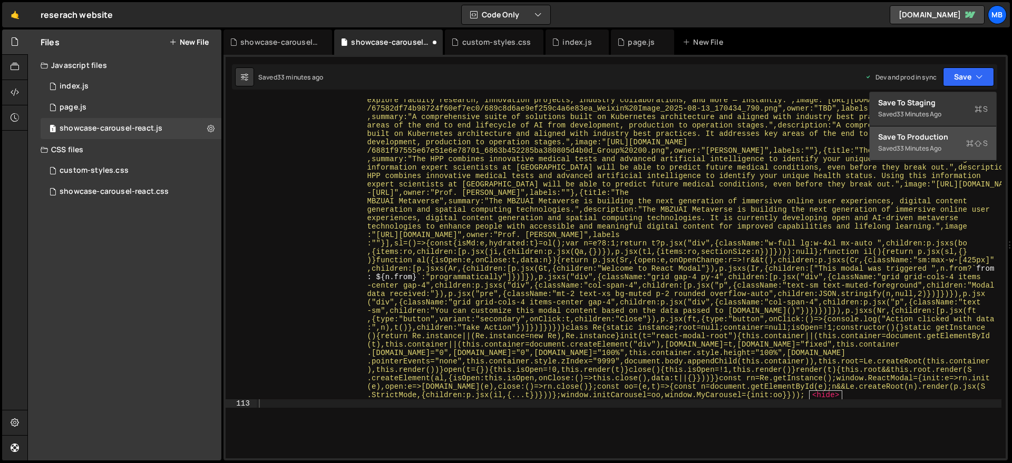
click at [795, 147] on div "Saved 33 minutes ago" at bounding box center [933, 148] width 110 height 13
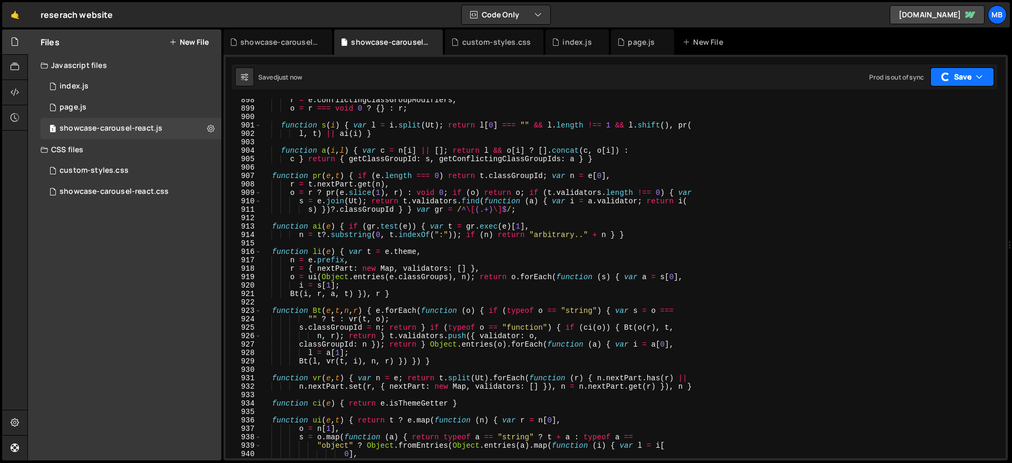
drag, startPoint x: 950, startPoint y: 78, endPoint x: 954, endPoint y: 105, distance: 28.3
click at [795, 78] on button "Save" at bounding box center [963, 76] width 64 height 19
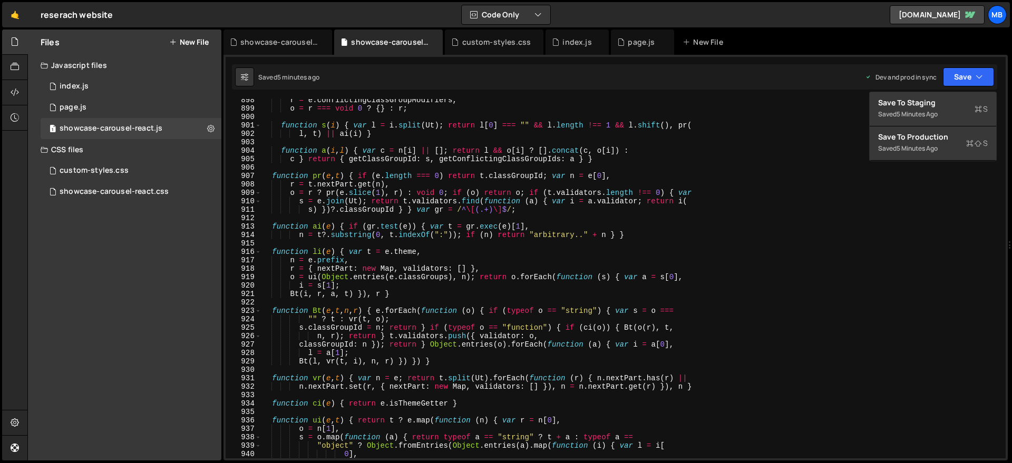
type textarea "s = e.join(Ut); return t.validators.find(function (a) { var i = a.validator; re…"
click at [385, 200] on div "r = e . conflictingClassGroupModifiers , o = r === void 0 ? { } : r ; function …" at bounding box center [631, 284] width 741 height 376
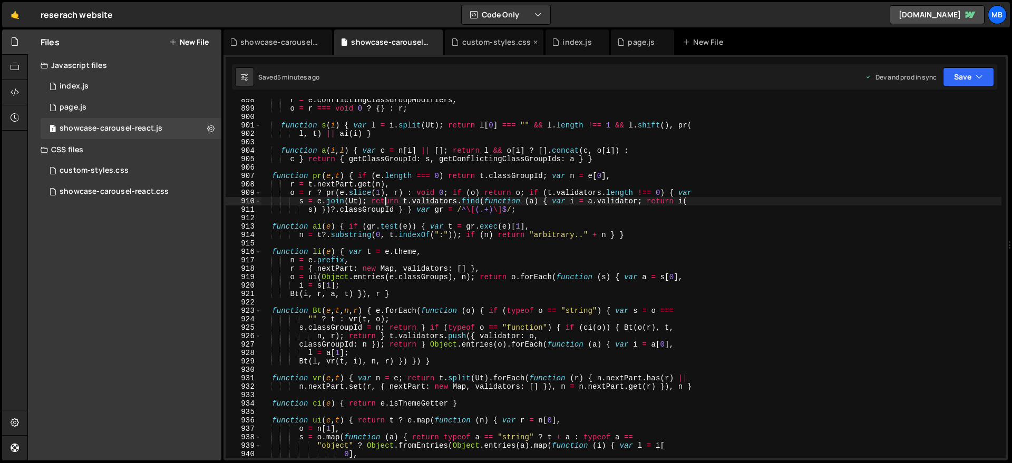
click at [486, 43] on div "custom-styles.css" at bounding box center [496, 42] width 69 height 11
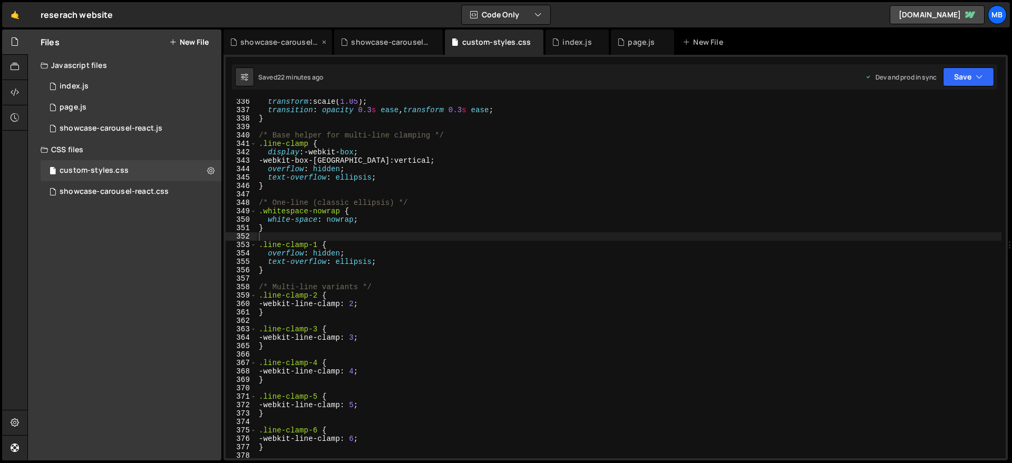
click at [257, 43] on div "showcase-carousel-react.css" at bounding box center [279, 42] width 79 height 11
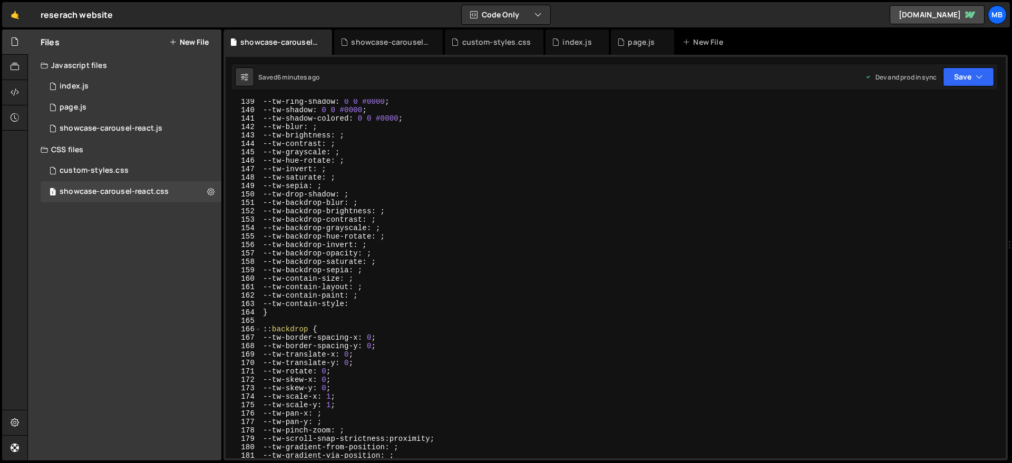
click at [401, 127] on div "--tw-ring-shadow : 0 0 #0000 ; --tw-shadow : 0 0 #0000 ; --tw-shadow-colored : …" at bounding box center [631, 286] width 741 height 376
type textarea "}"
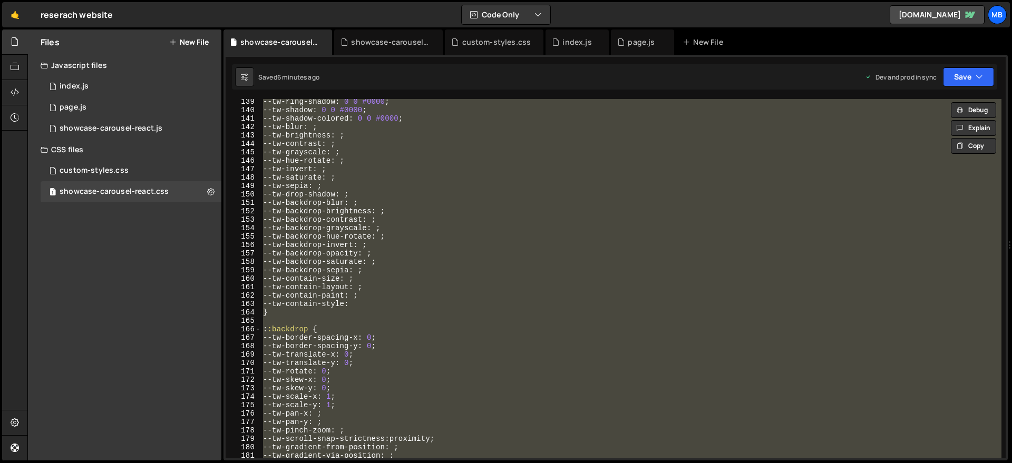
paste textarea
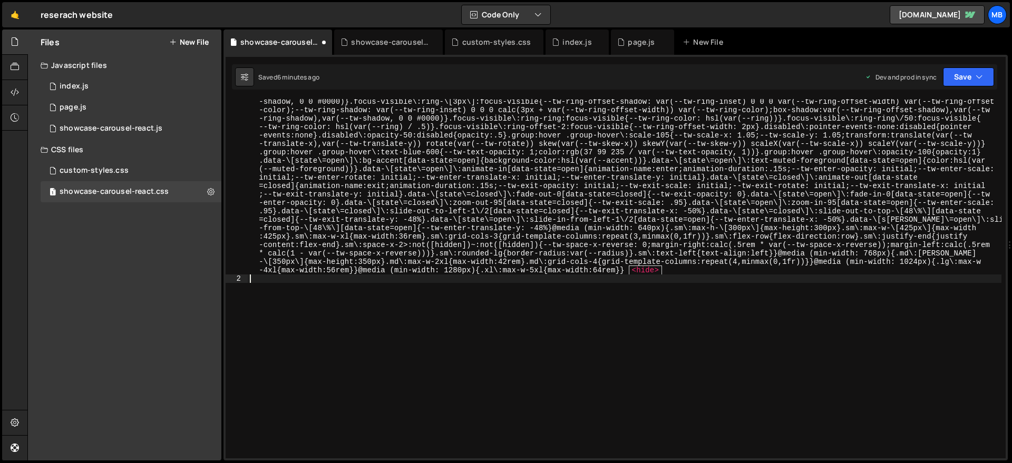
type textarea "position: absolute;"
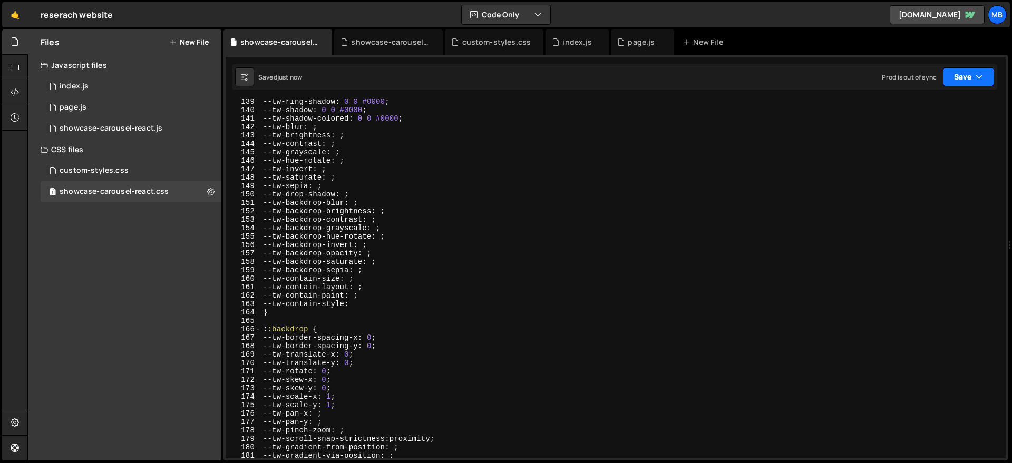
click at [795, 79] on button "Save" at bounding box center [968, 76] width 51 height 19
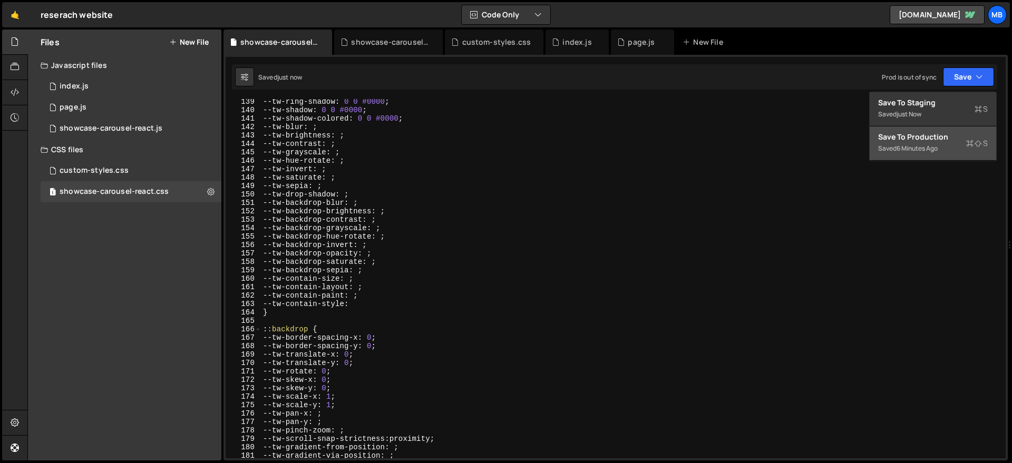
click at [795, 149] on div "Saved 6 minutes ago" at bounding box center [933, 148] width 110 height 13
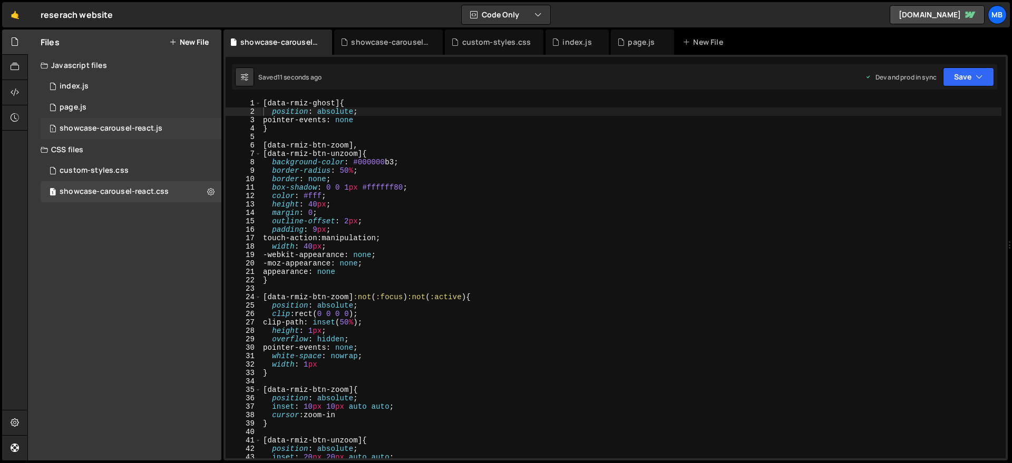
click at [150, 118] on div "1 showcase-carousel-react.js 0" at bounding box center [131, 128] width 181 height 21
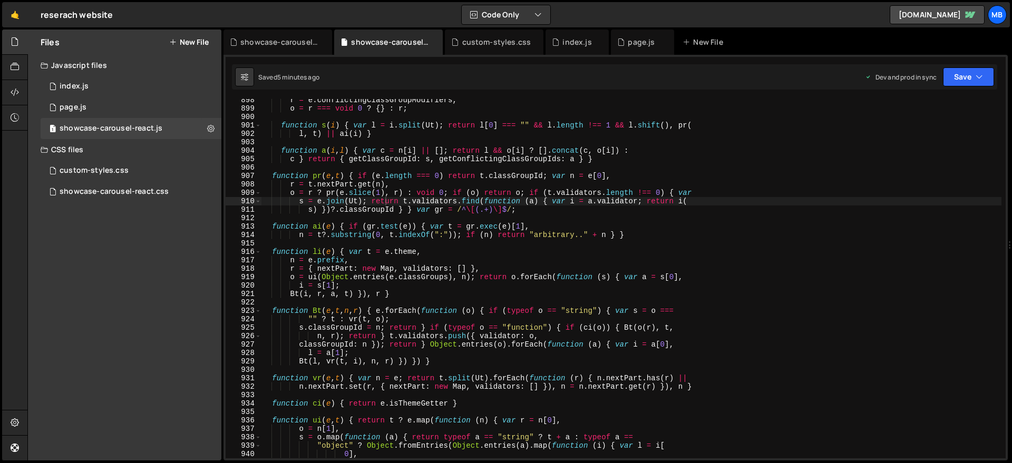
click at [452, 143] on div "r = e . conflictingClassGroupModifiers , o = r === void 0 ? { } : r ; function …" at bounding box center [631, 284] width 741 height 376
type textarea "window.initCarousel = oo, window.MyCarousel = { init: oo } }));"
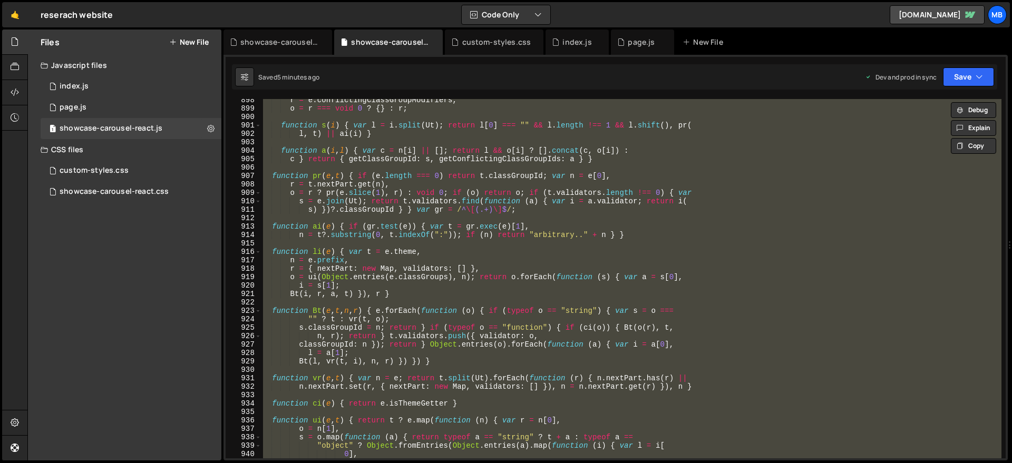
paste textarea
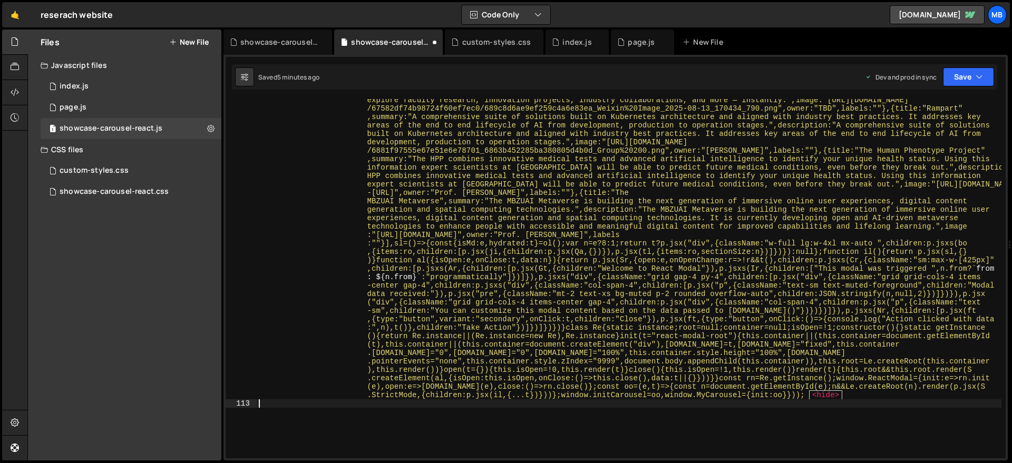
type textarea "u) ? u(e) : u;"
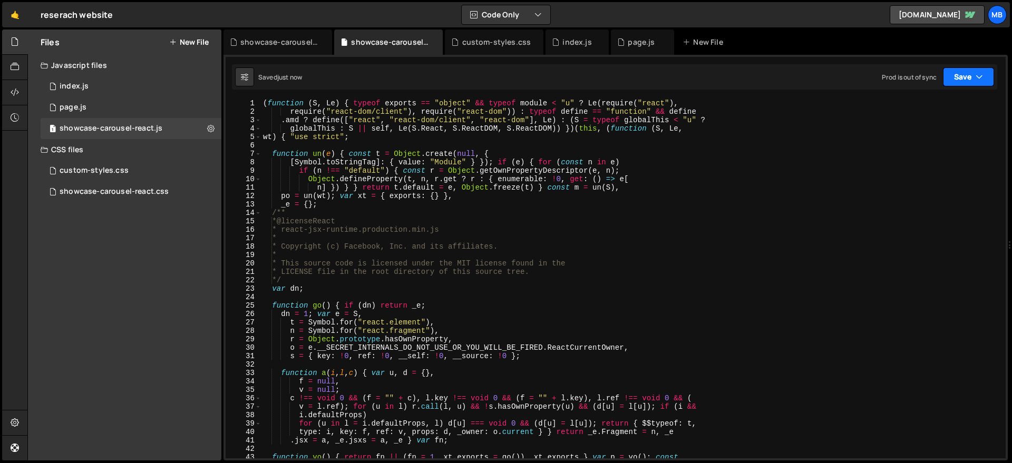
click at [795, 81] on button "Save" at bounding box center [968, 76] width 51 height 19
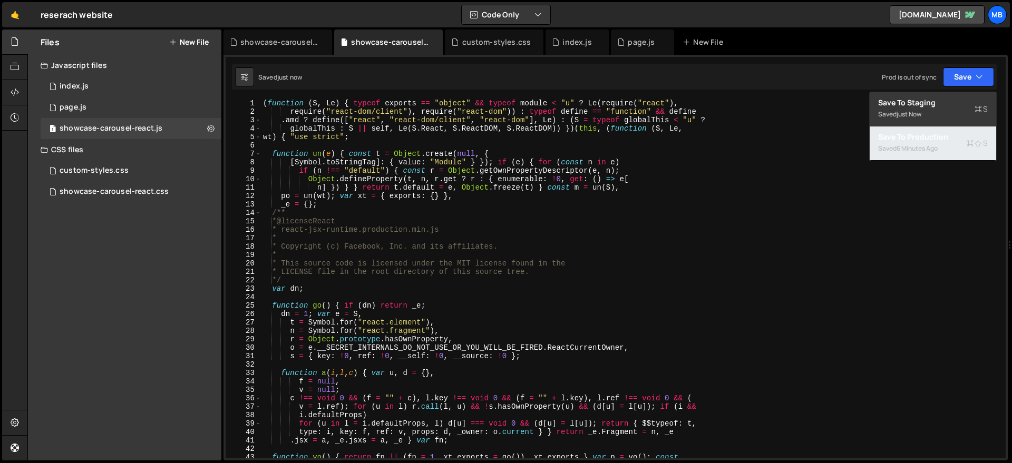
click at [795, 149] on div "Saved 6 minutes ago" at bounding box center [933, 148] width 110 height 13
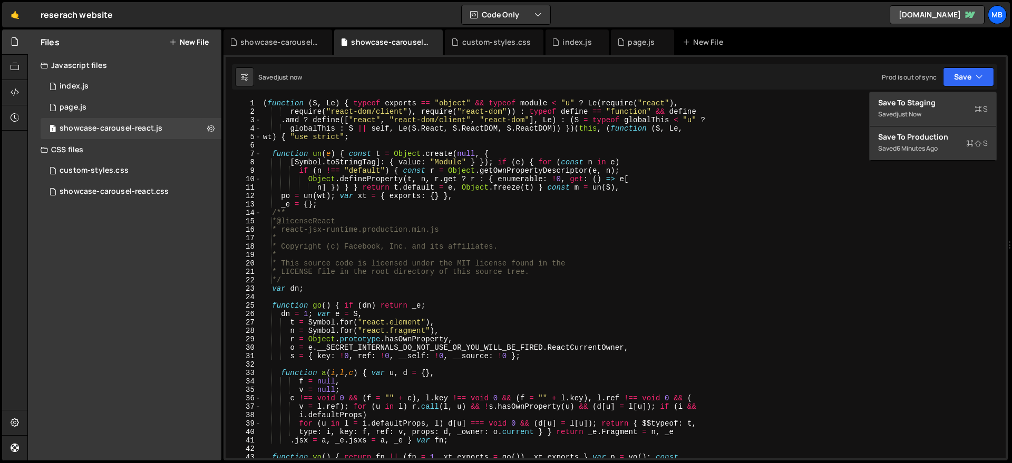
scroll to position [243, 0]
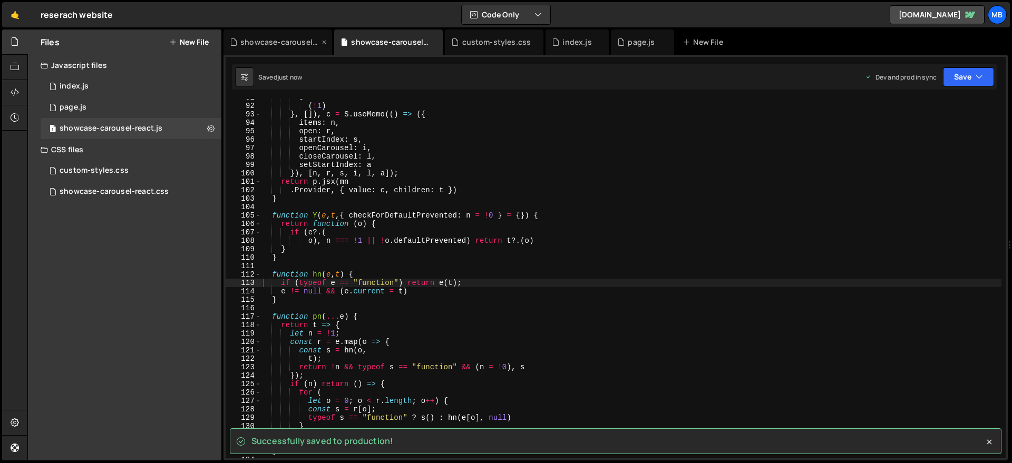
click at [260, 36] on div "showcase-carousel-react.css" at bounding box center [278, 42] width 109 height 25
